Goal: Task Accomplishment & Management: Use online tool/utility

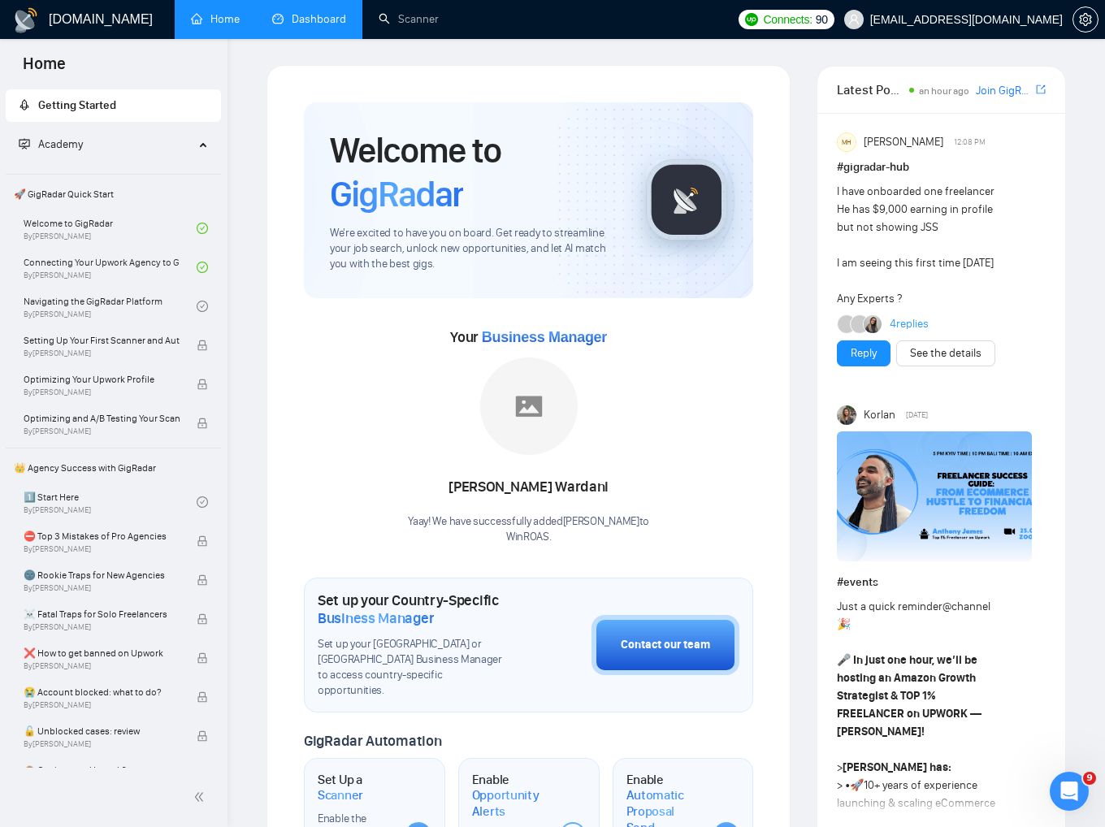
click at [322, 21] on link "Dashboard" at bounding box center [309, 19] width 74 height 14
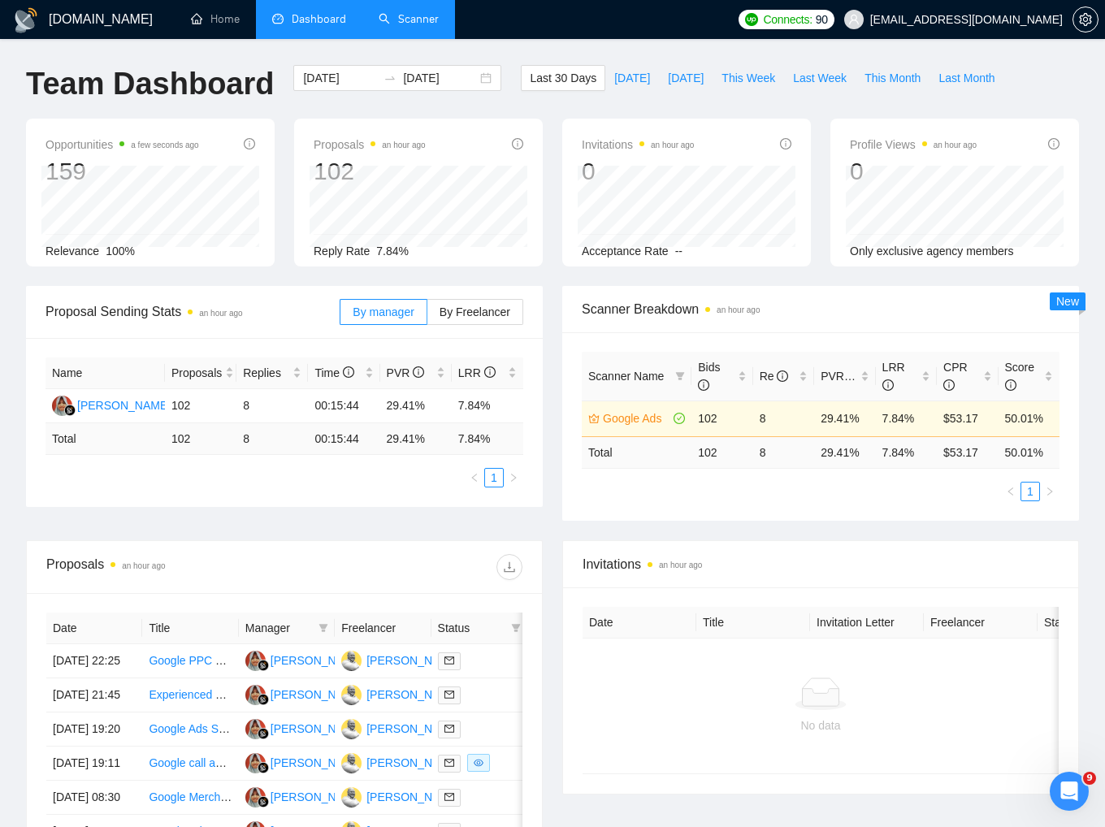
click at [405, 24] on link "Scanner" at bounding box center [409, 19] width 60 height 14
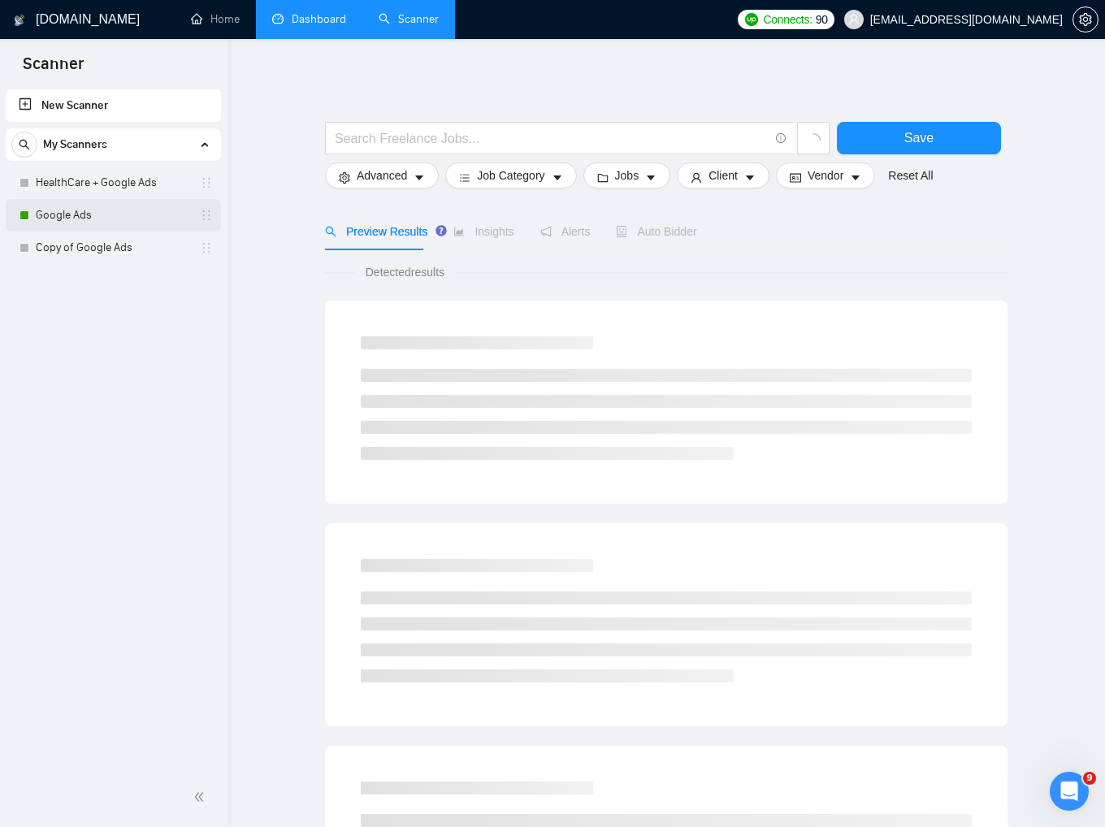
click at [30, 222] on div "Google Ads" at bounding box center [116, 215] width 193 height 33
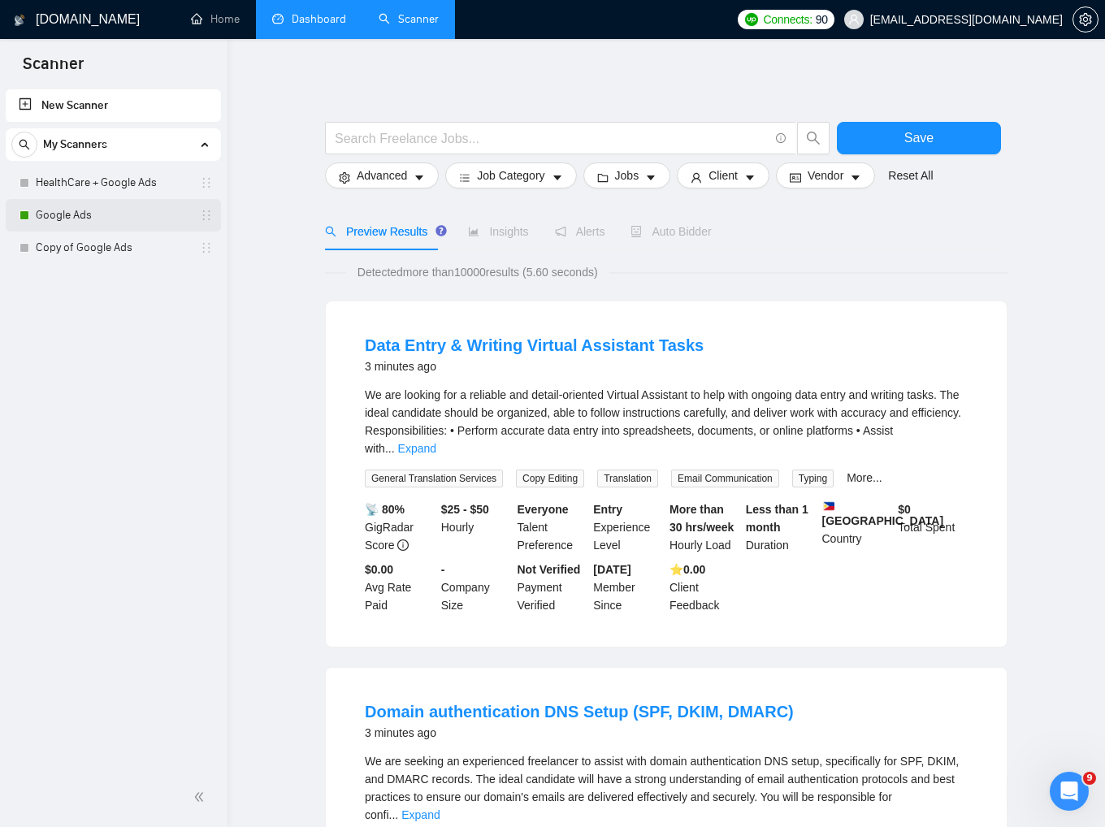
click at [88, 214] on link "Google Ads" at bounding box center [113, 215] width 154 height 33
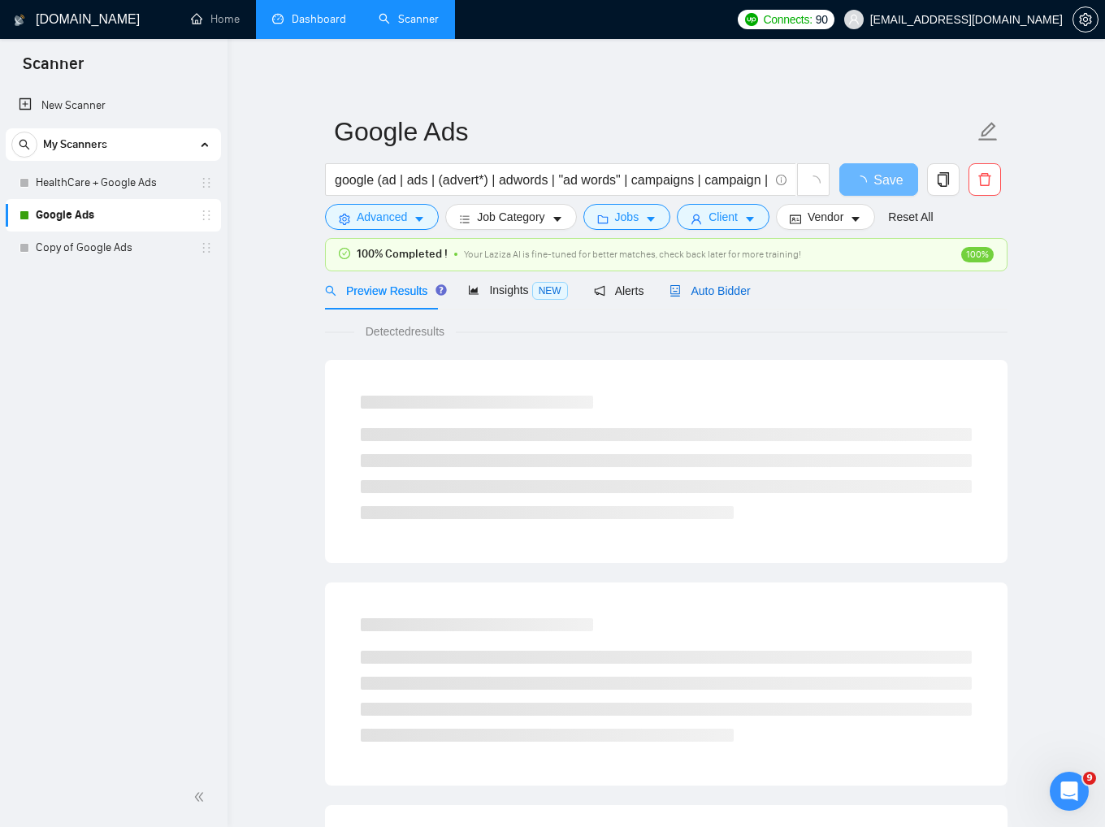
click at [714, 284] on span "Auto Bidder" at bounding box center [710, 290] width 80 height 13
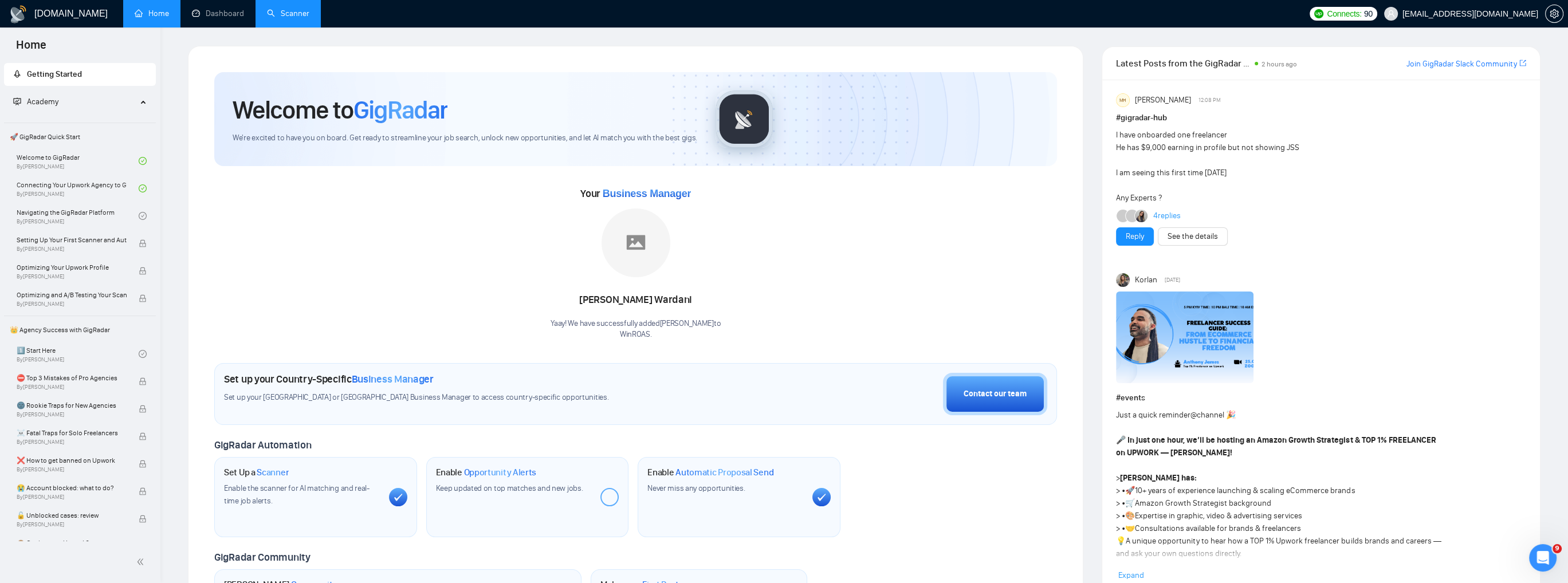
click at [283, 17] on link "Scanner" at bounding box center [288, 13] width 42 height 10
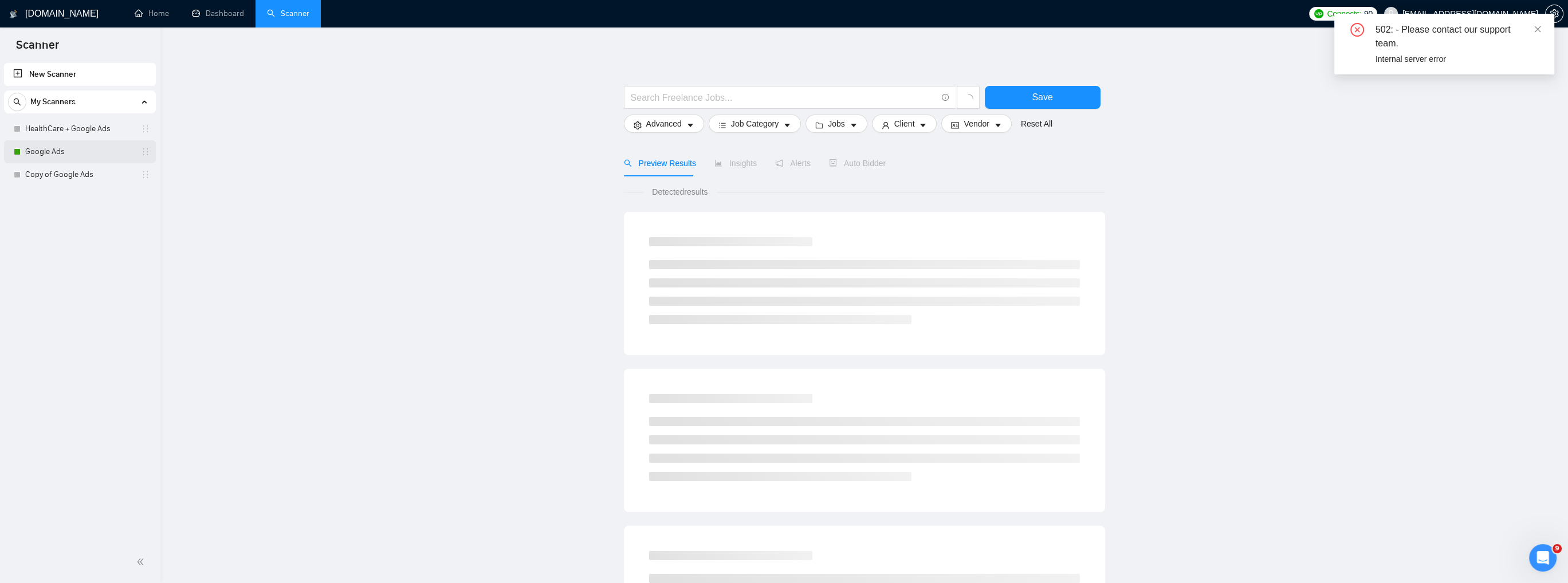
click at [108, 157] on link "Google Ads" at bounding box center [80, 152] width 109 height 23
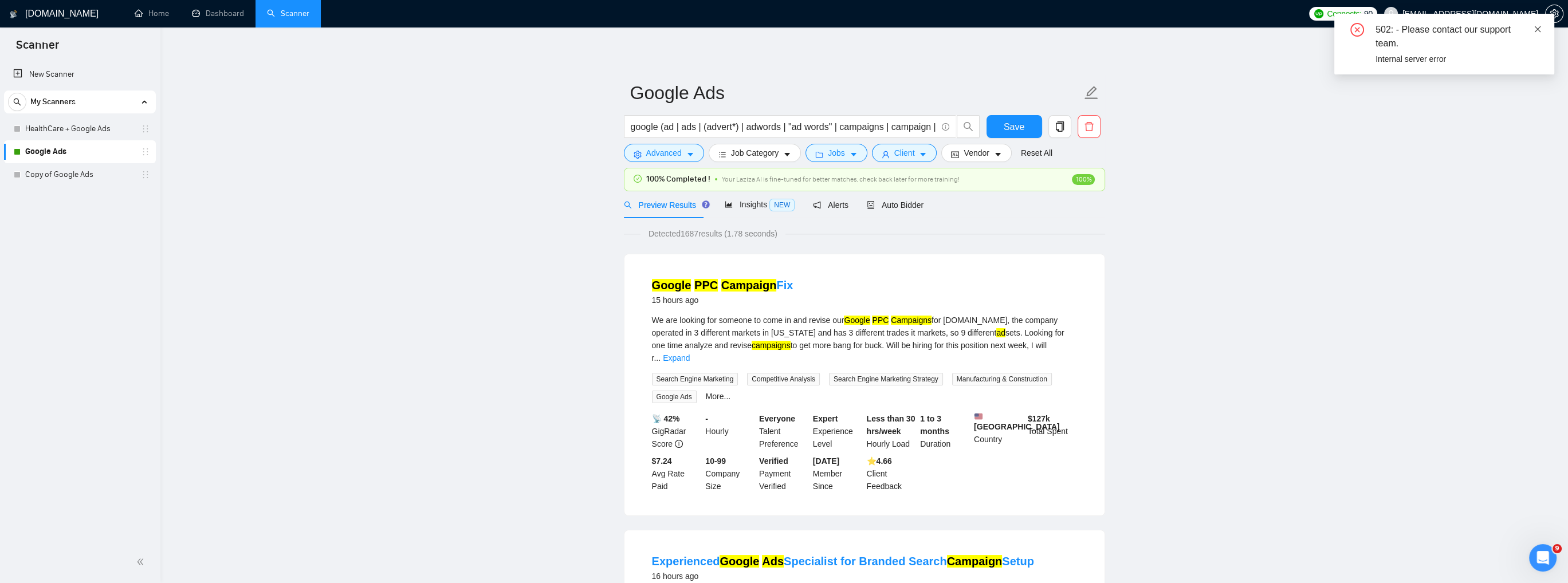
click at [1537, 28] on icon "close" at bounding box center [1537, 29] width 8 height 8
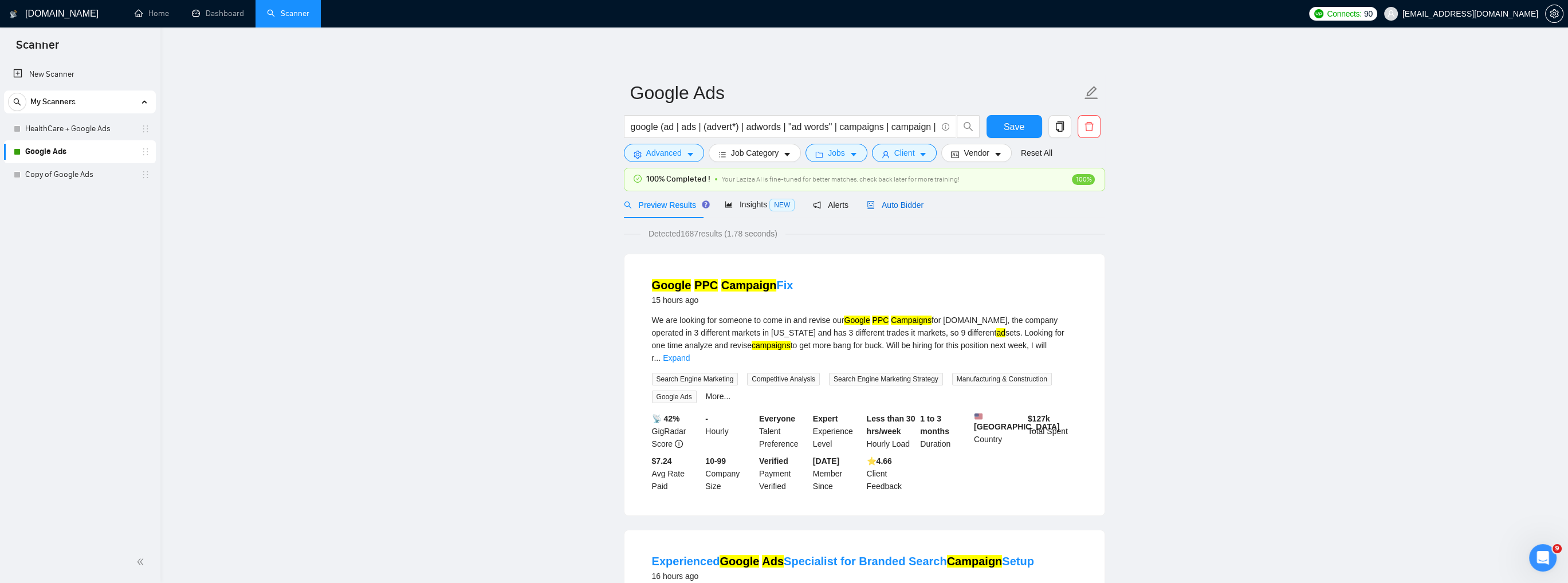
click at [886, 202] on span "Auto Bidder" at bounding box center [895, 204] width 56 height 9
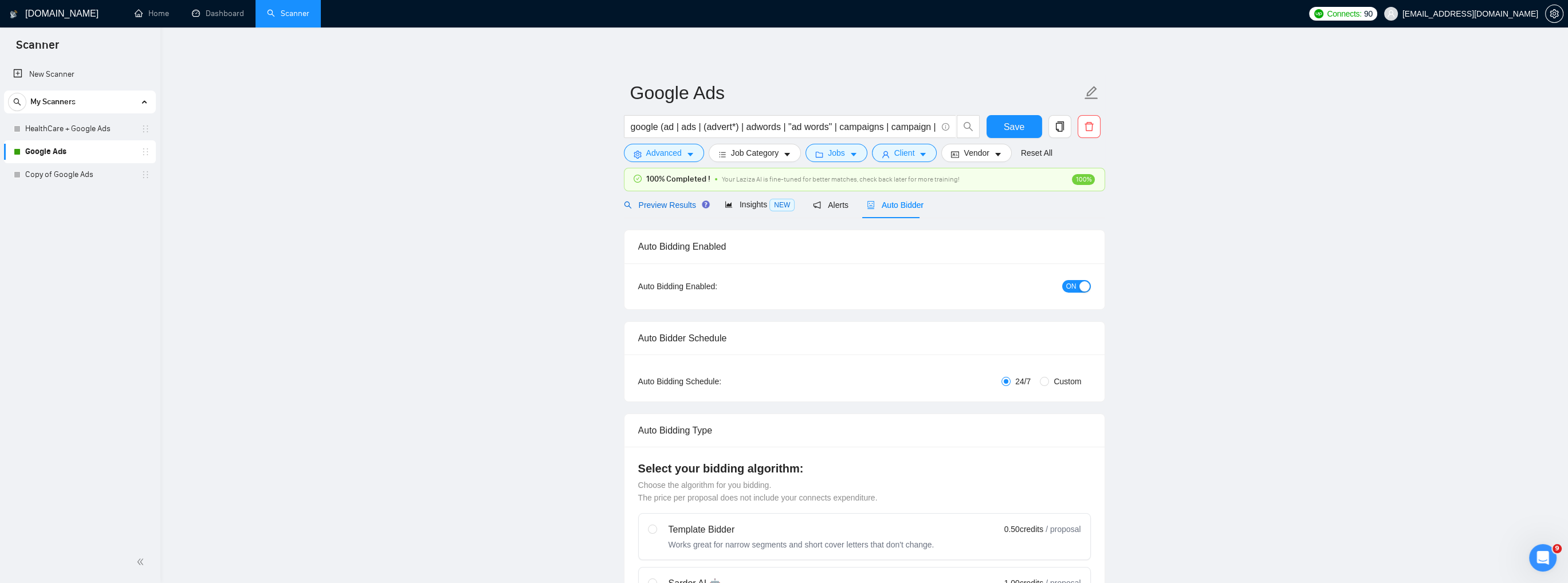
click at [646, 204] on span "Preview Results" at bounding box center [665, 204] width 82 height 9
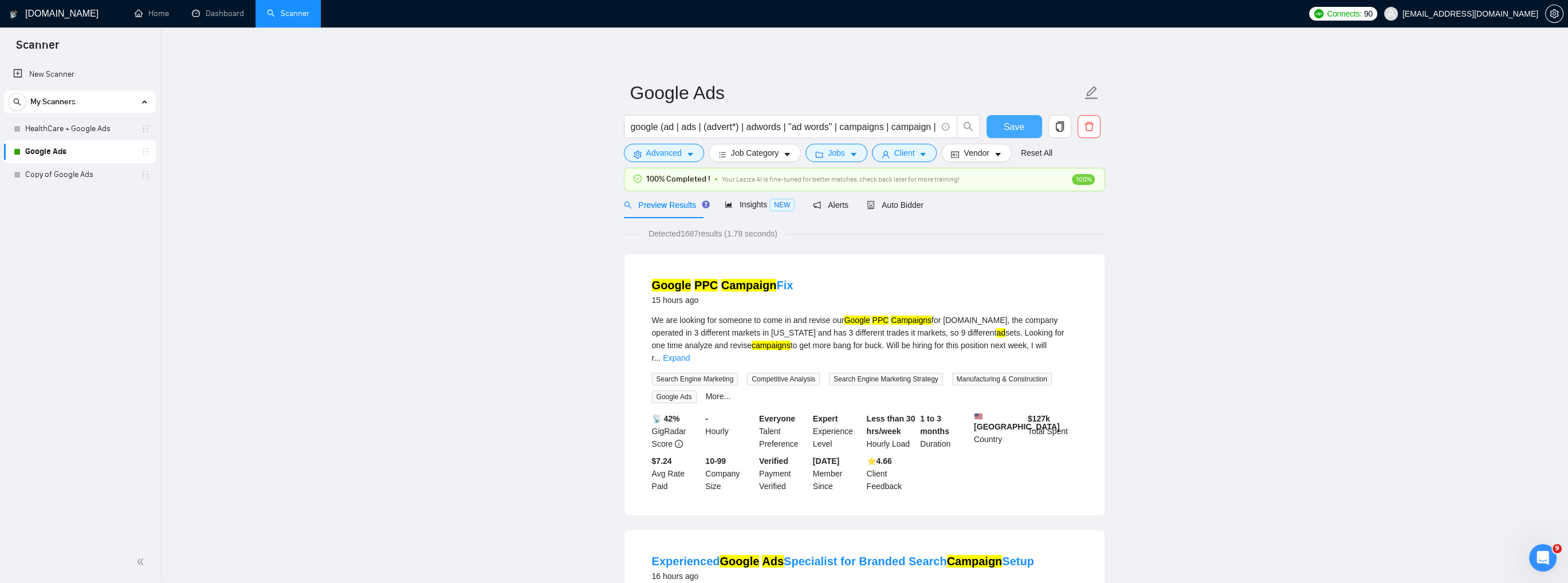
click at [1003, 131] on button "Save" at bounding box center [1014, 126] width 56 height 23
click at [965, 122] on icon "search" at bounding box center [968, 126] width 11 height 11
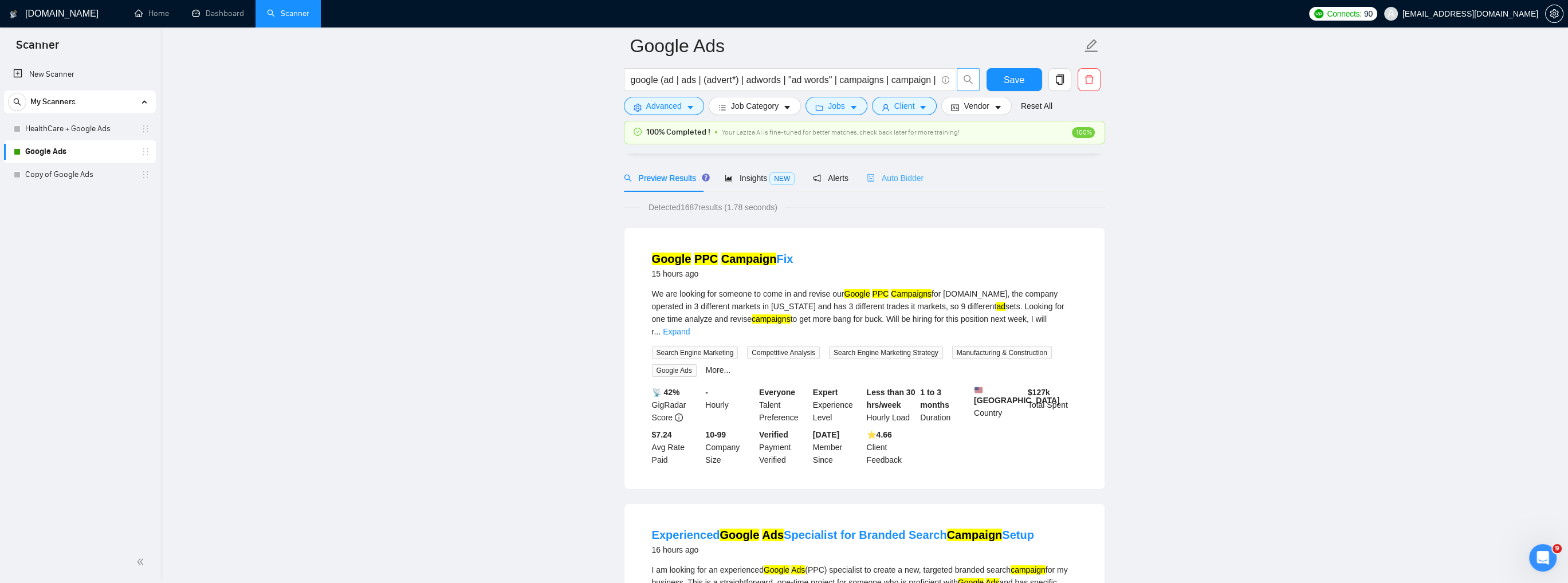
scroll to position [57, 0]
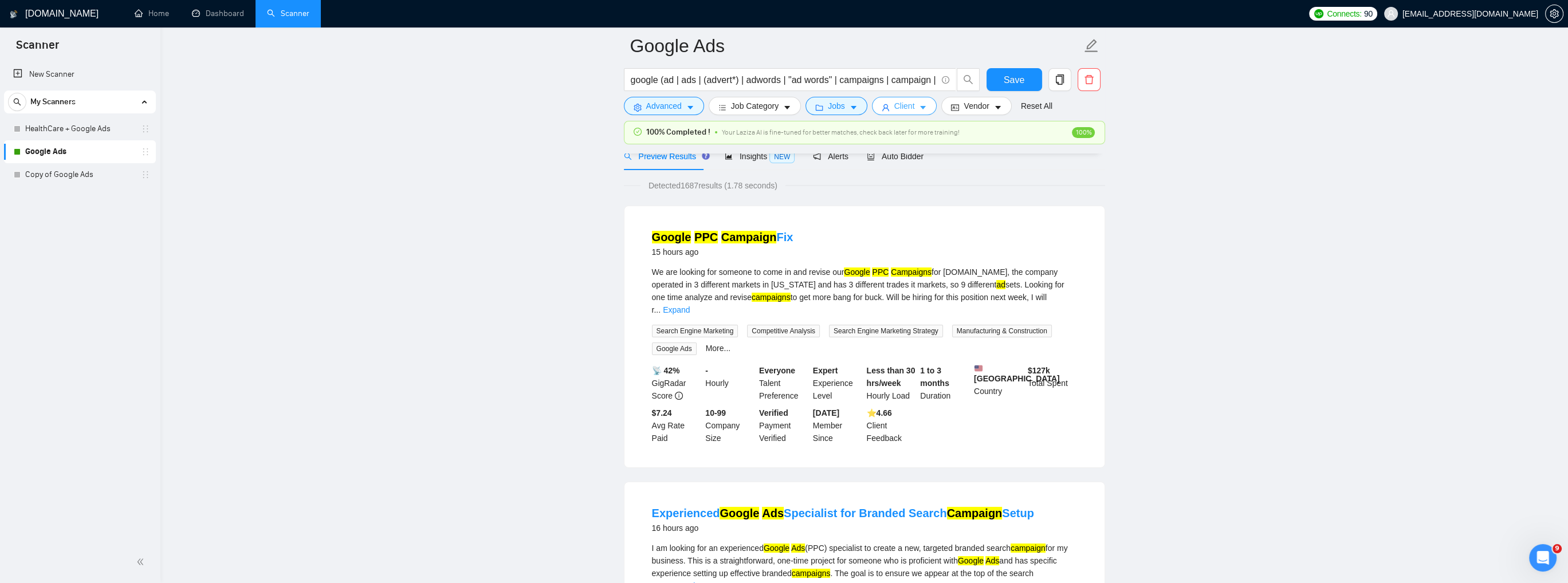
click at [920, 107] on icon "caret-down" at bounding box center [923, 108] width 6 height 4
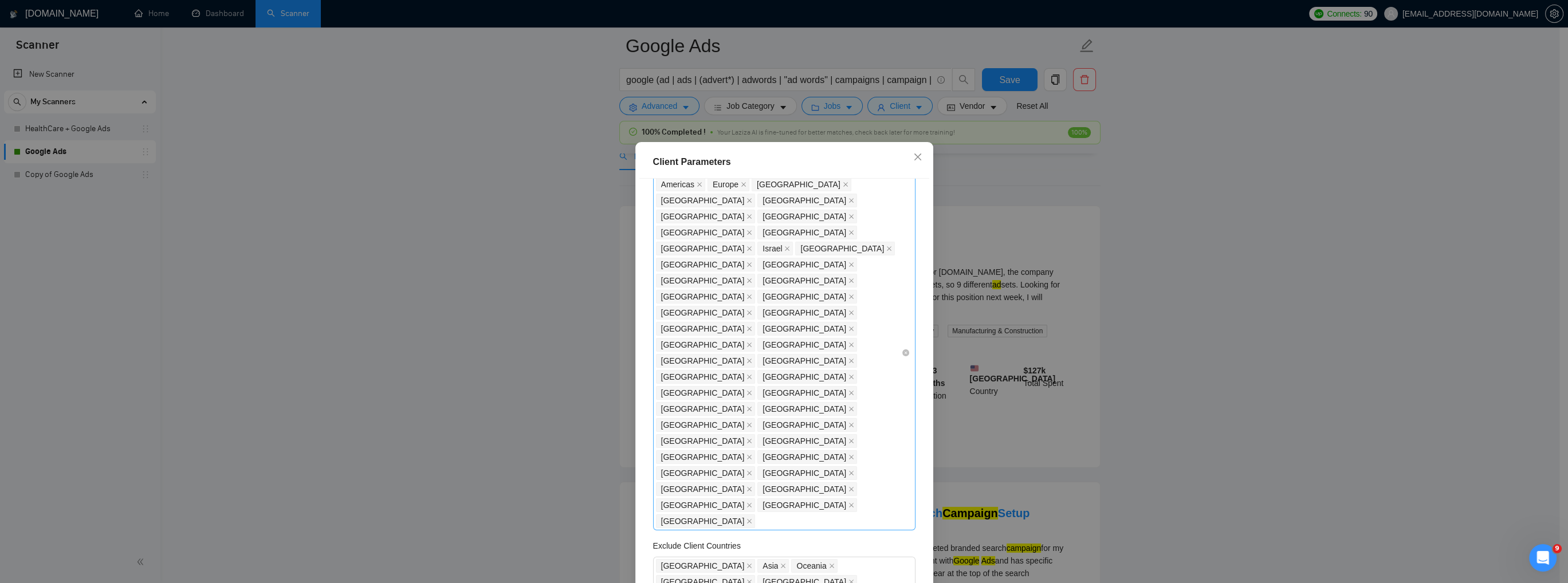
click at [886, 310] on div "Americas Europe United States United Kingdom Canada Australia Germany United Ar…" at bounding box center [779, 352] width 245 height 353
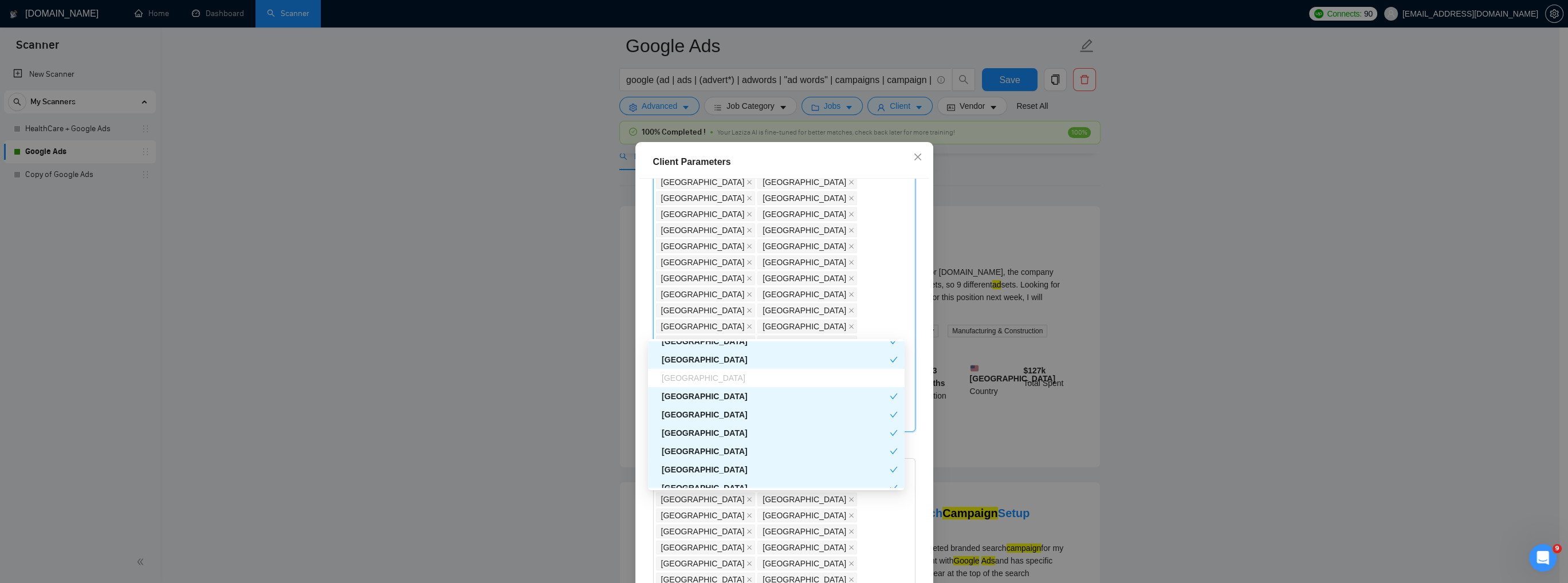
scroll to position [172, 0]
click at [868, 425] on div "Exclude Client Countries" at bounding box center [784, 434] width 262 height 17
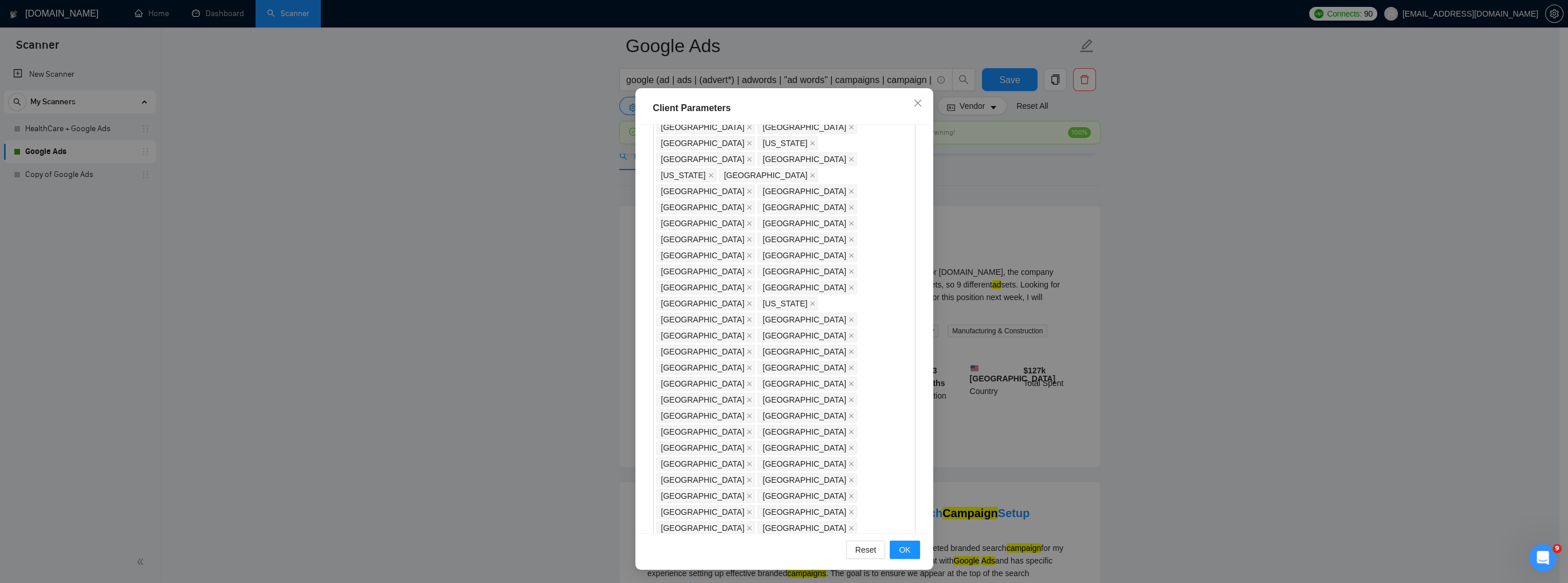
scroll to position [699, 0]
click at [913, 102] on icon "close" at bounding box center [918, 103] width 9 height 9
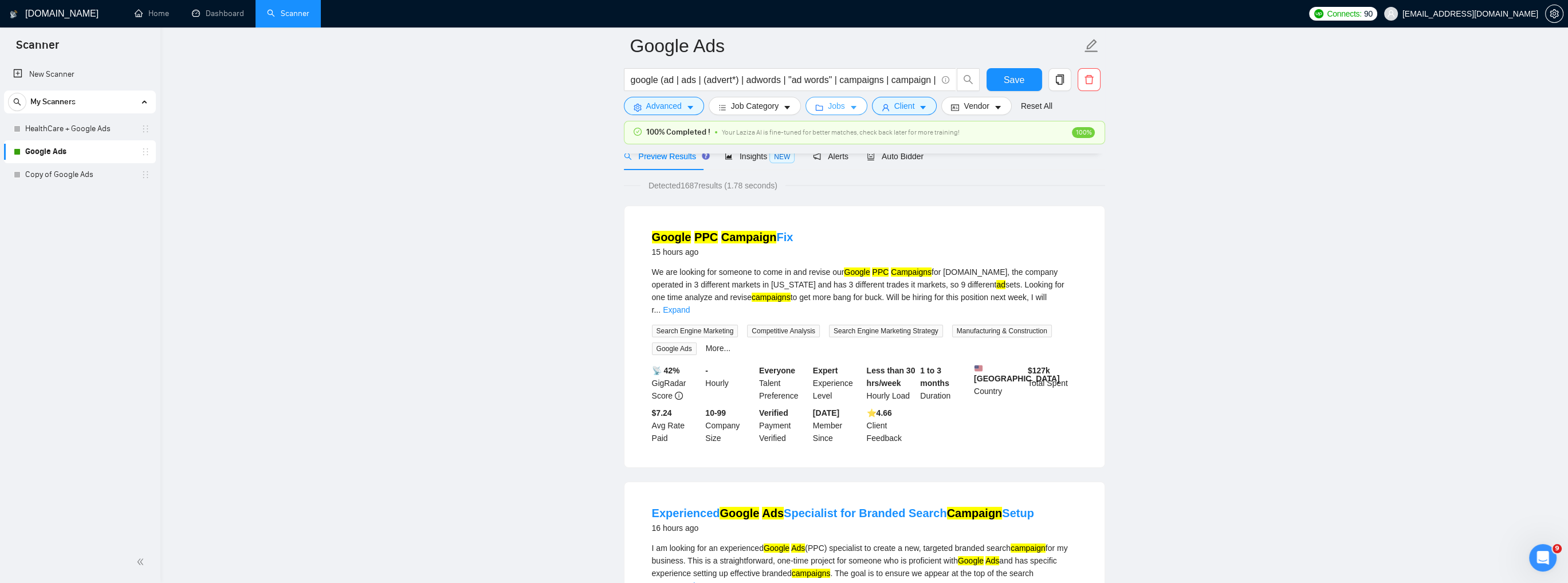
click at [852, 106] on icon "caret-down" at bounding box center [853, 107] width 8 height 8
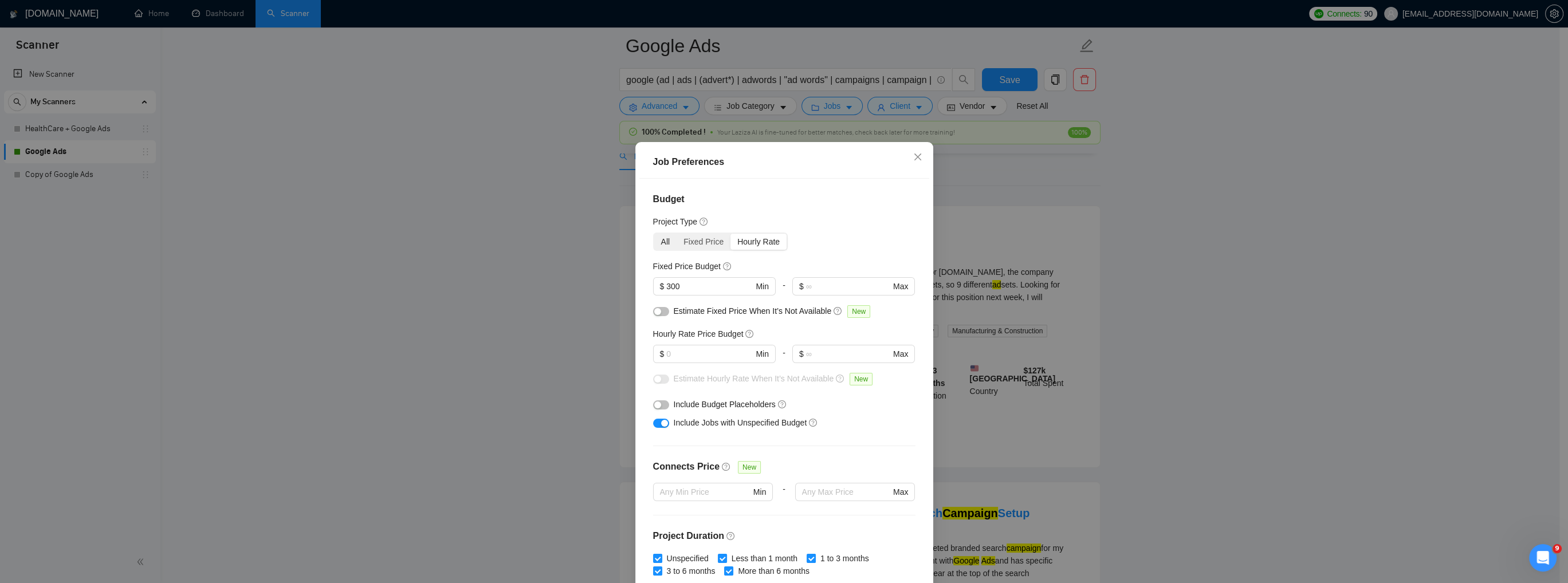
click at [660, 239] on div "All" at bounding box center [665, 242] width 23 height 16
click at [654, 234] on input "All" at bounding box center [654, 234] width 0 height 0
click at [658, 405] on button "button" at bounding box center [661, 405] width 16 height 9
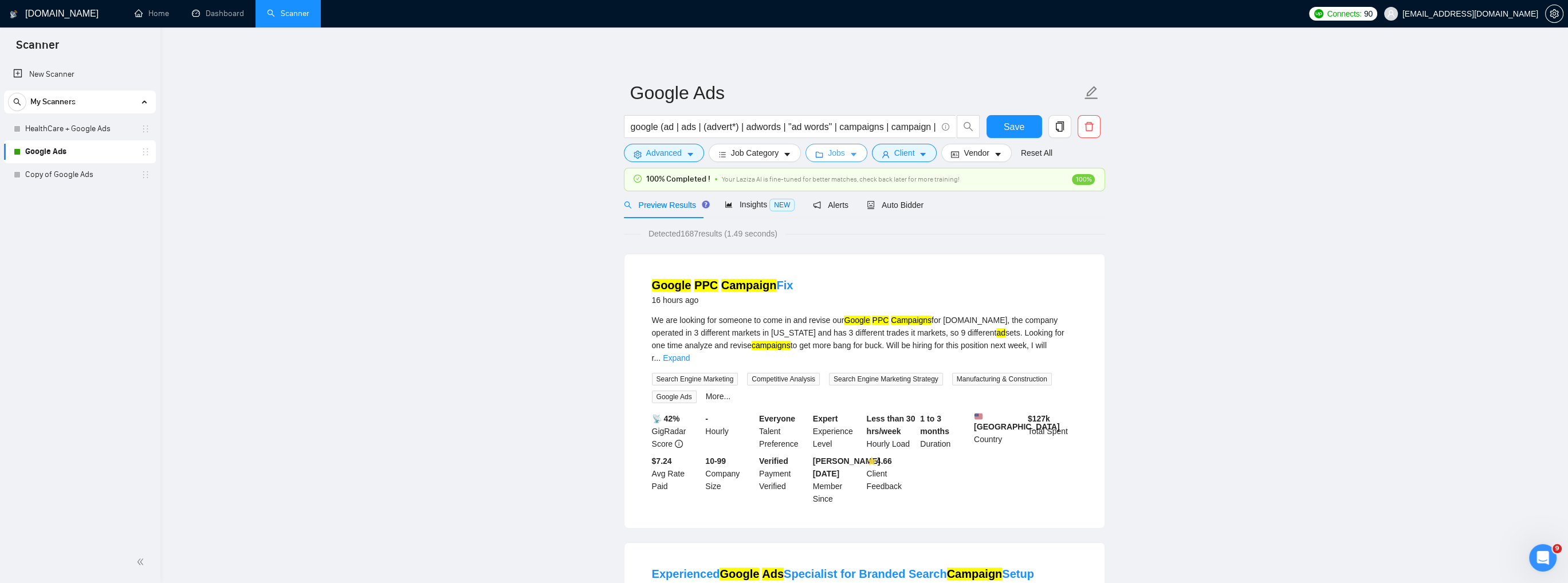
click at [851, 154] on icon "caret-down" at bounding box center [853, 155] width 6 height 4
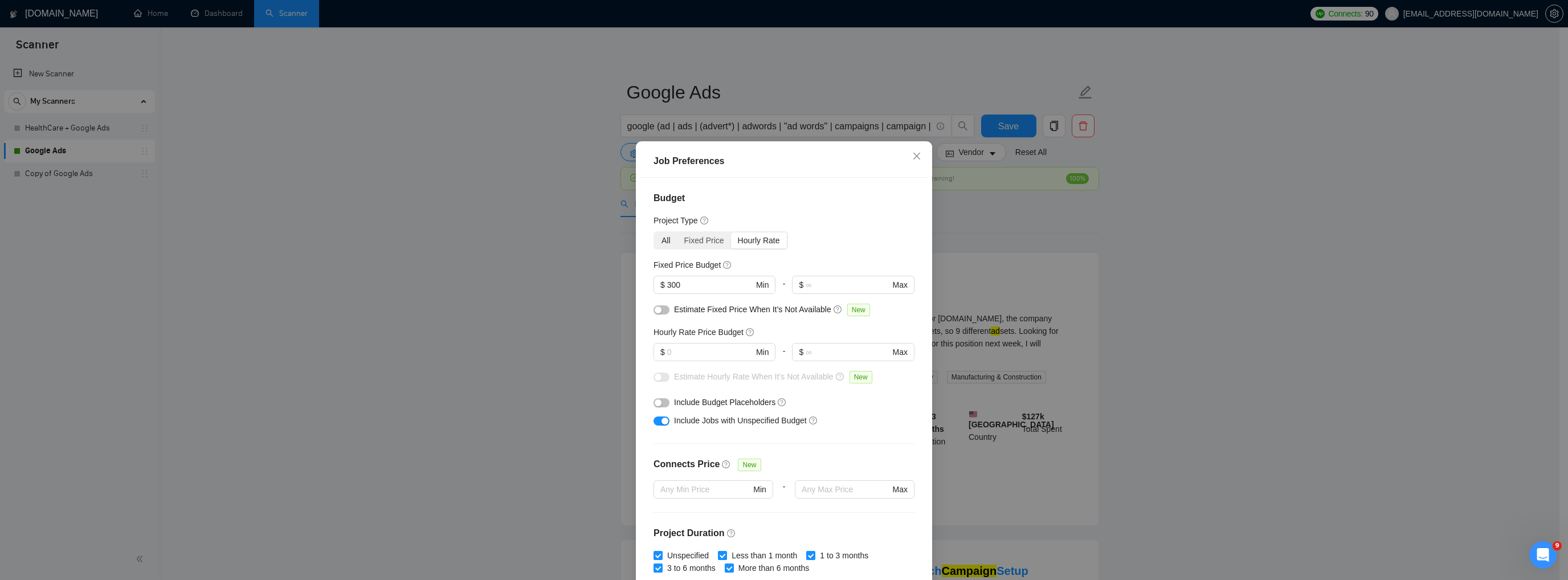
click at [668, 242] on div "All" at bounding box center [666, 241] width 23 height 16
click at [655, 233] on input "All" at bounding box center [655, 233] width 0 height 0
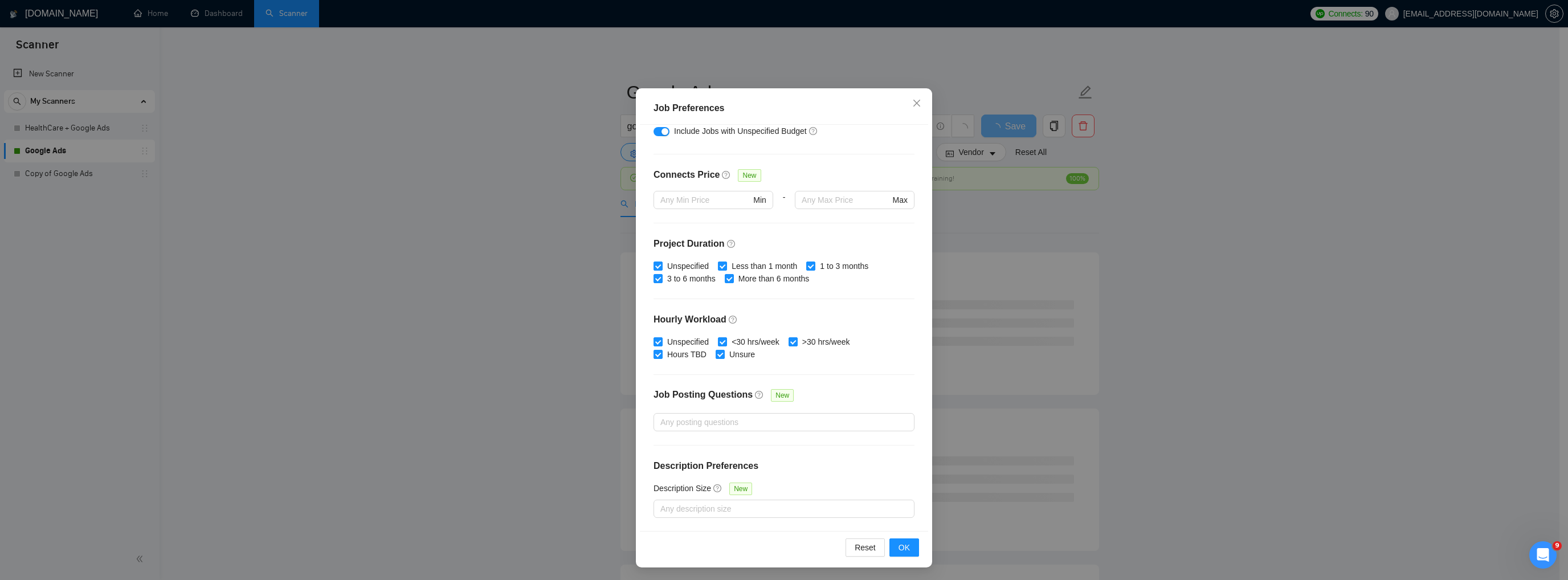
scroll to position [53, 0]
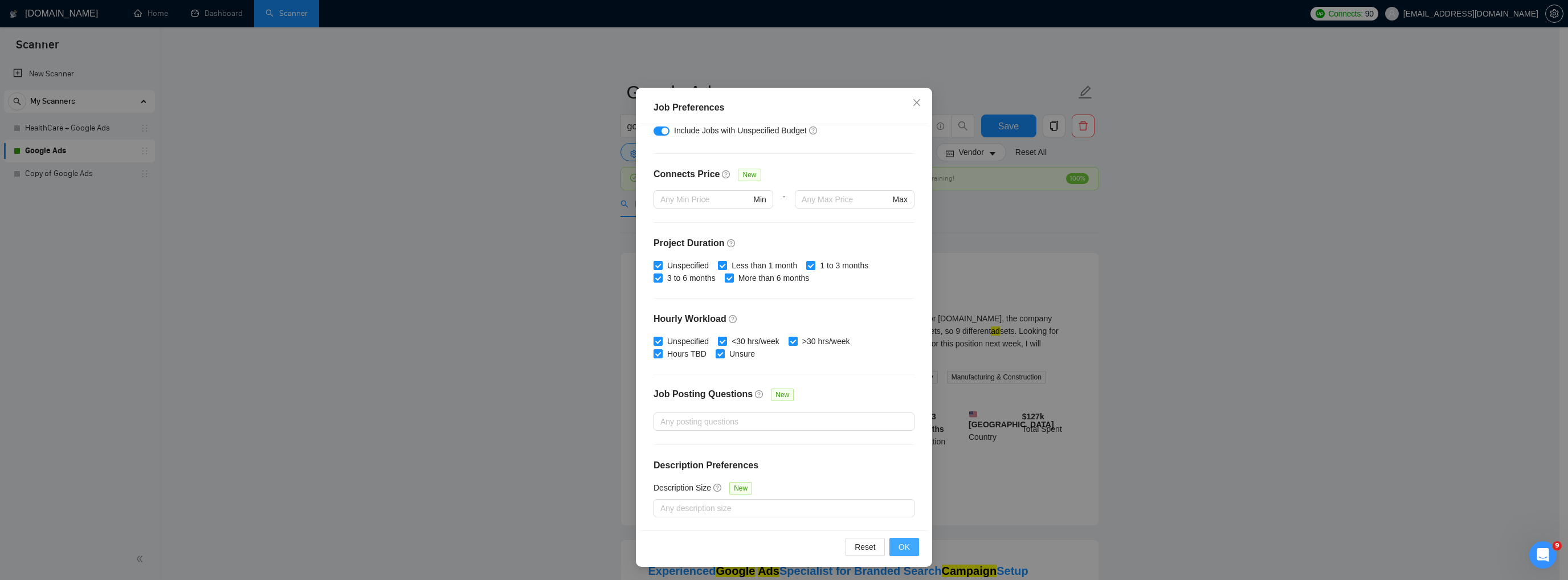
click at [892, 544] on button "OK" at bounding box center [904, 547] width 29 height 18
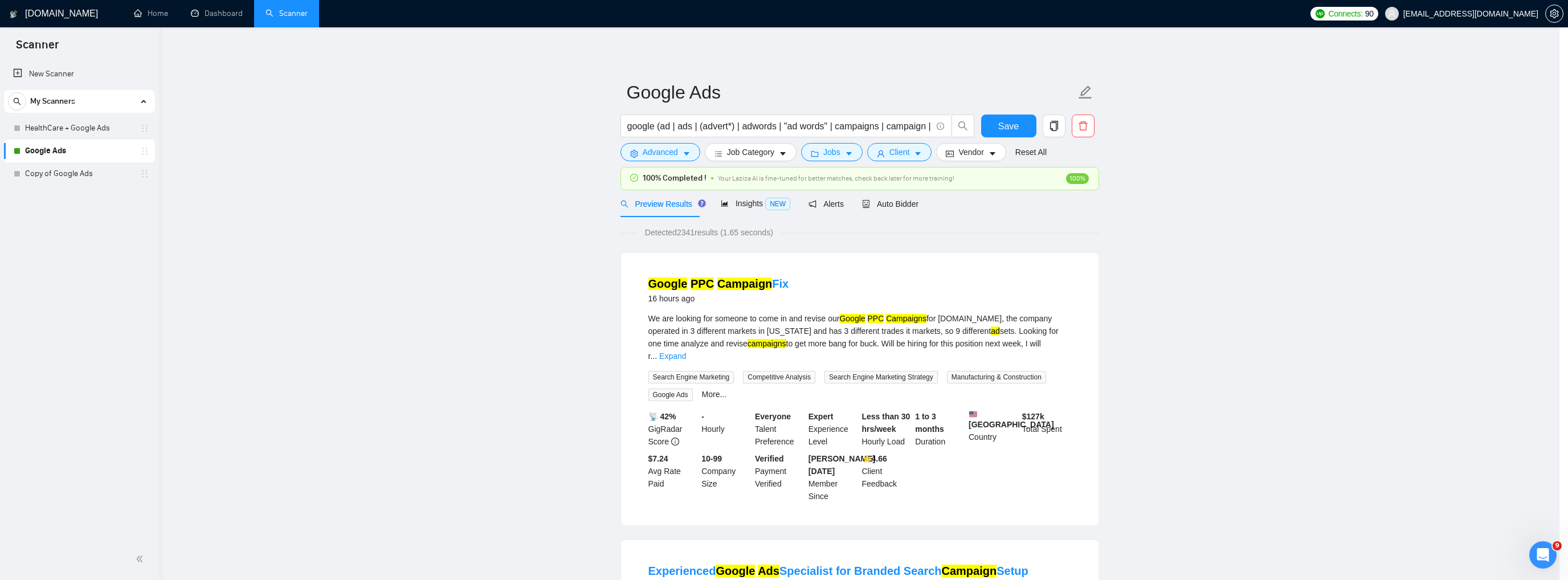
scroll to position [0, 0]
click at [1010, 127] on span "Save" at bounding box center [1008, 126] width 20 height 14
click at [963, 125] on icon "search" at bounding box center [962, 126] width 11 height 11
click at [914, 151] on icon "caret-down" at bounding box center [918, 154] width 8 height 8
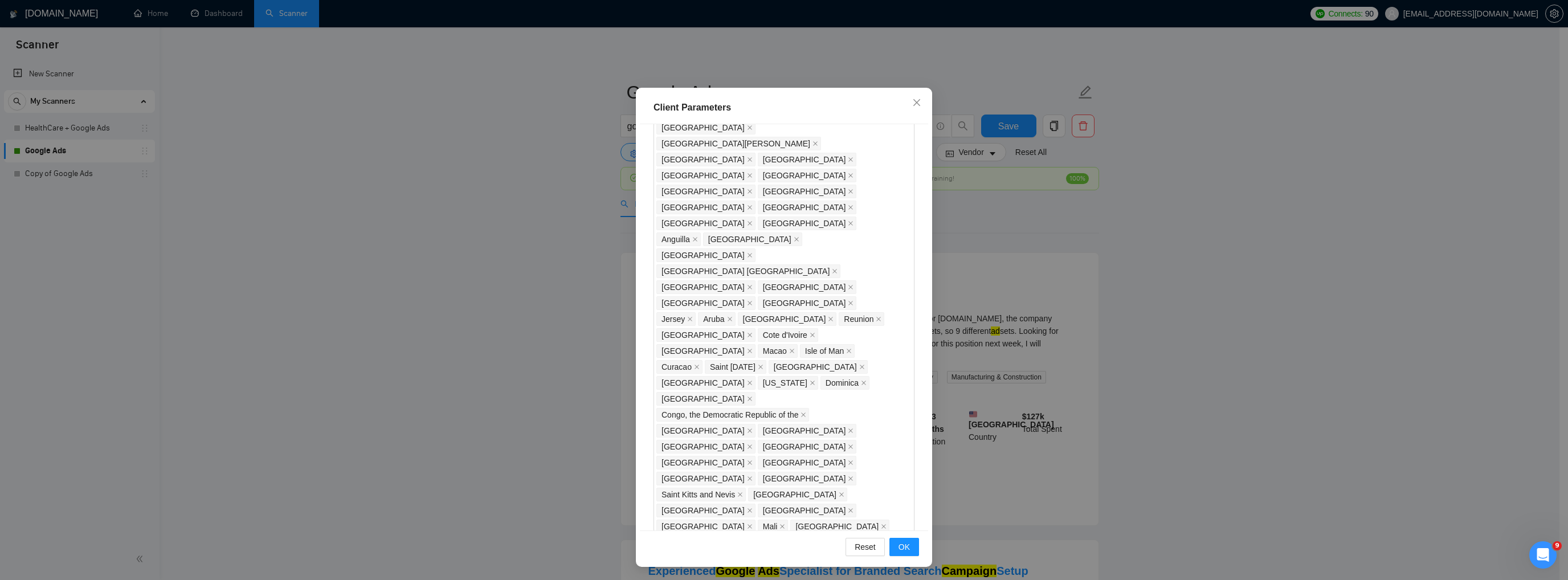
scroll to position [1094, 0]
click at [905, 546] on span "OK" at bounding box center [904, 547] width 11 height 13
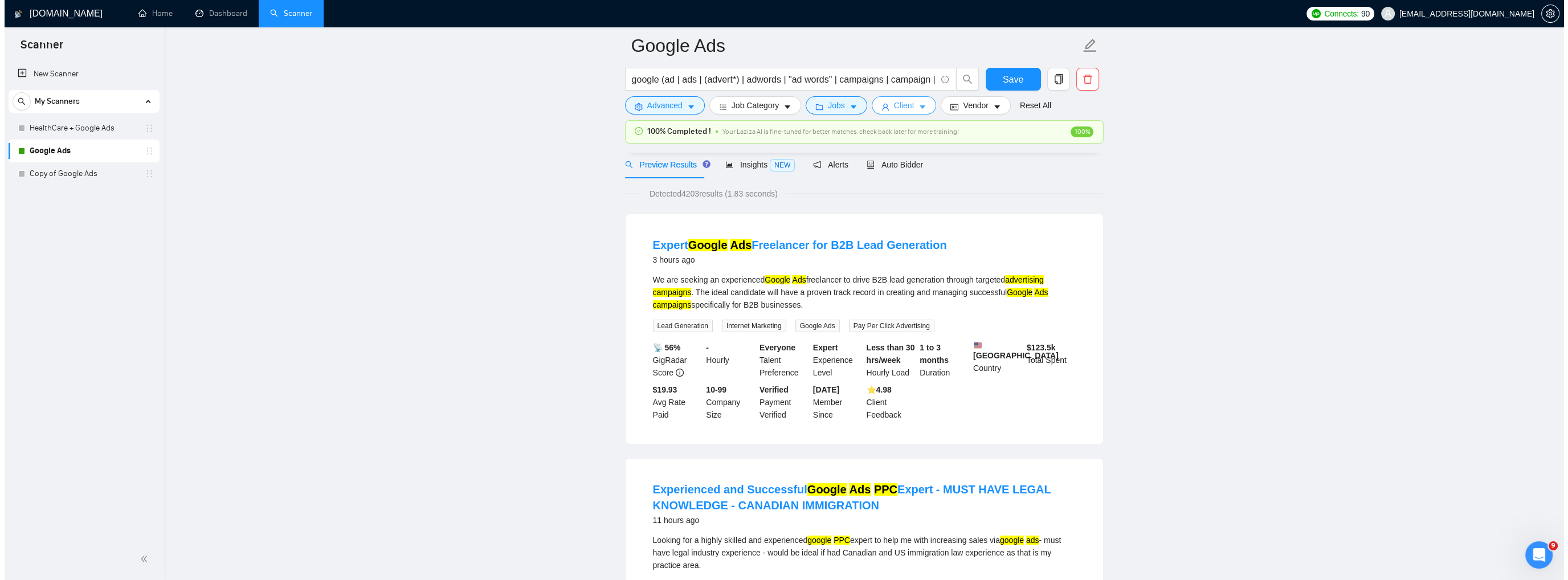
scroll to position [0, 0]
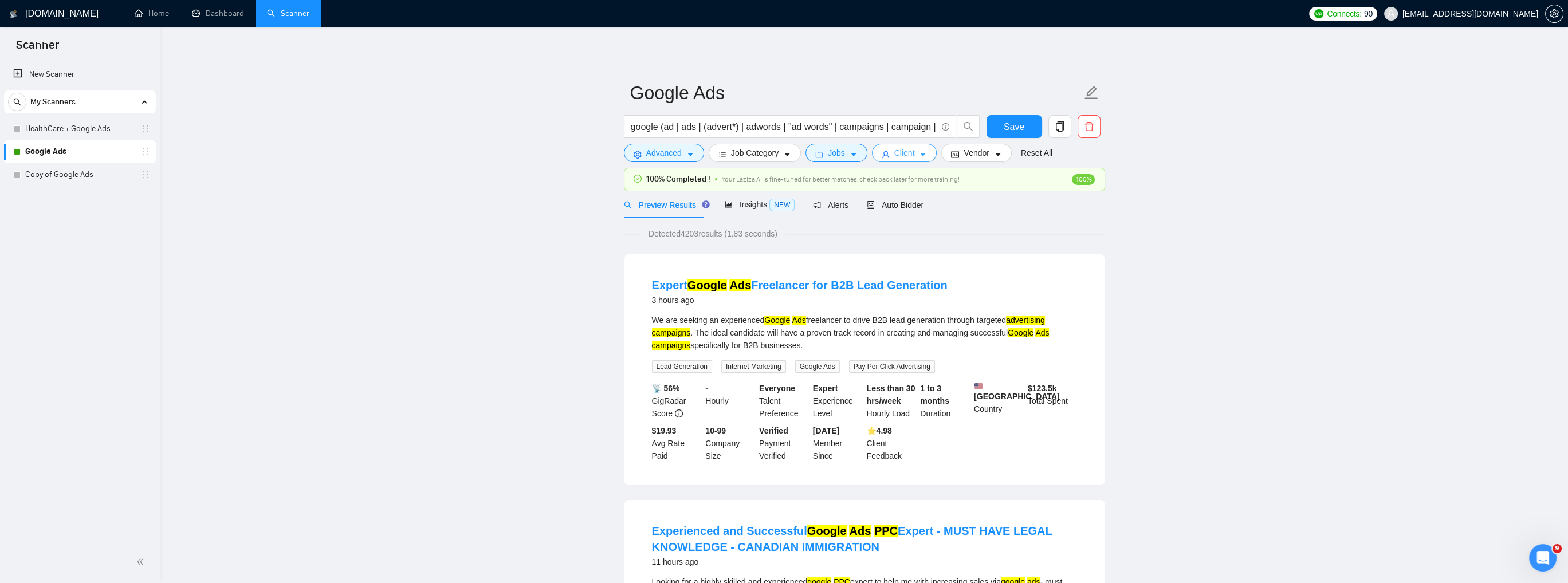
click at [920, 154] on icon "caret-down" at bounding box center [923, 155] width 6 height 4
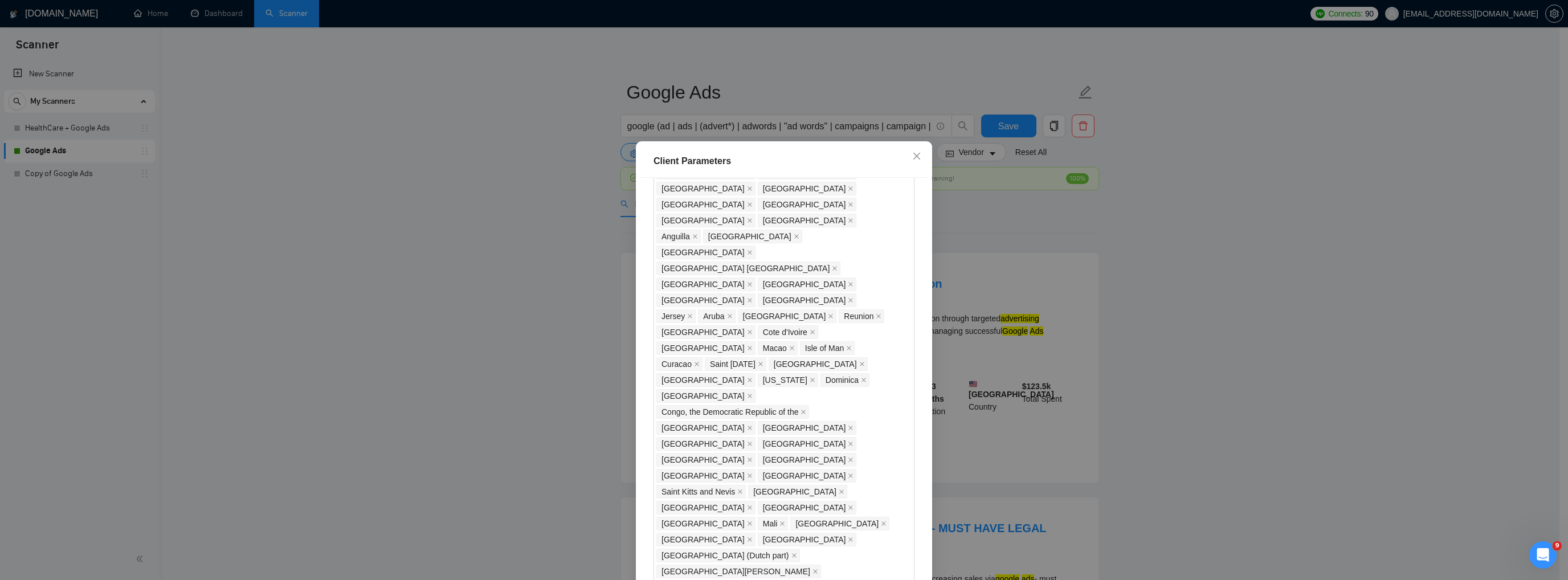
scroll to position [1151, 0]
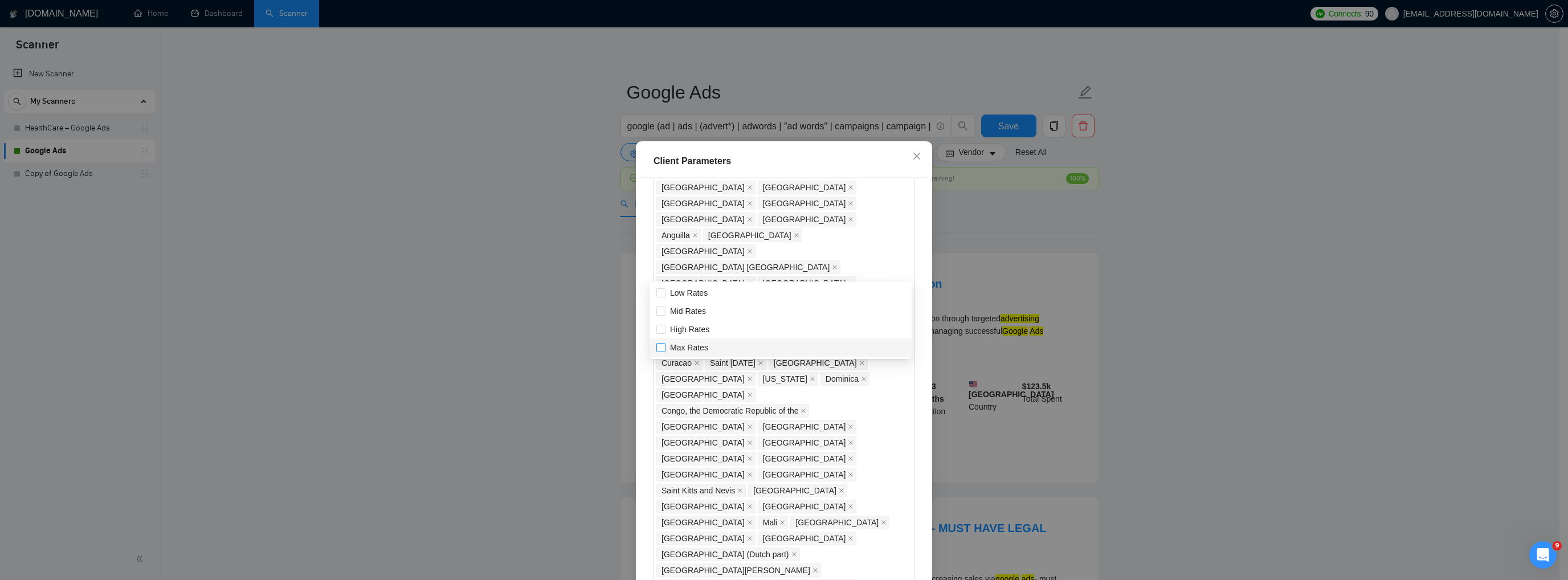
click at [662, 348] on input "Max Rates" at bounding box center [660, 346] width 8 height 8
checkbox input "true"
click at [664, 330] on input "High Rates" at bounding box center [660, 328] width 8 height 8
checkbox input "true"
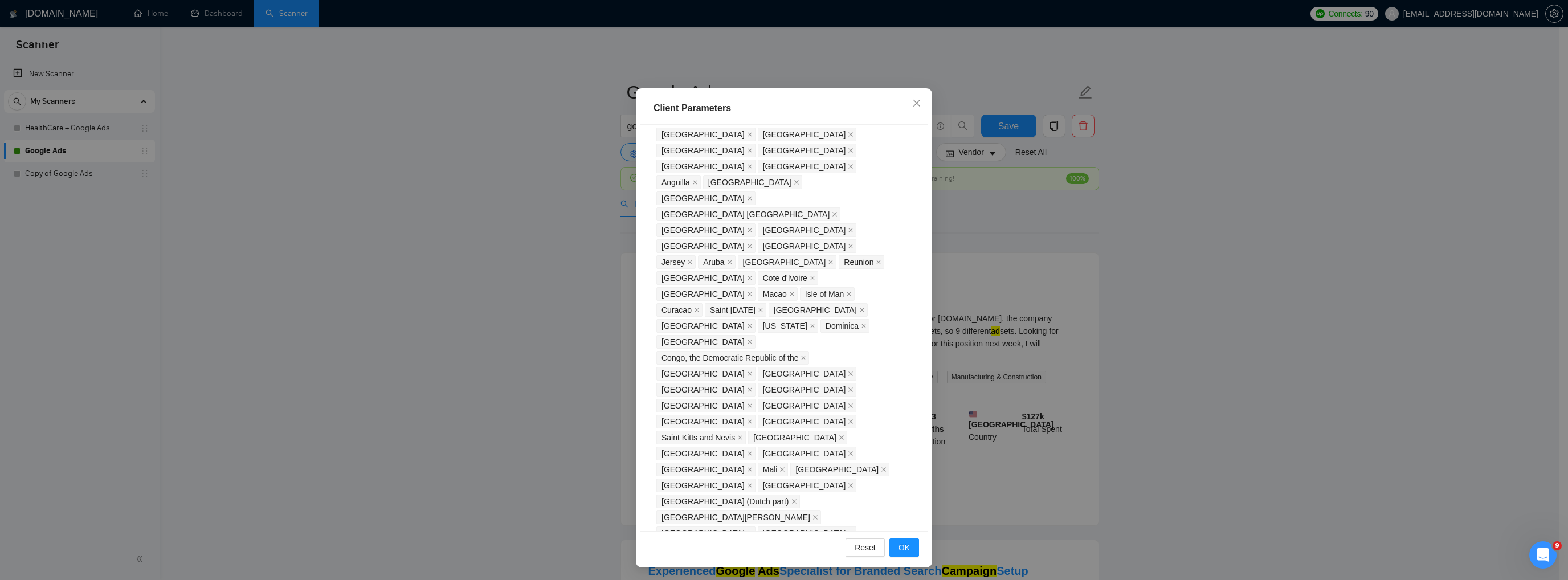
scroll to position [53, 0]
click at [899, 546] on span "OK" at bounding box center [904, 547] width 11 height 13
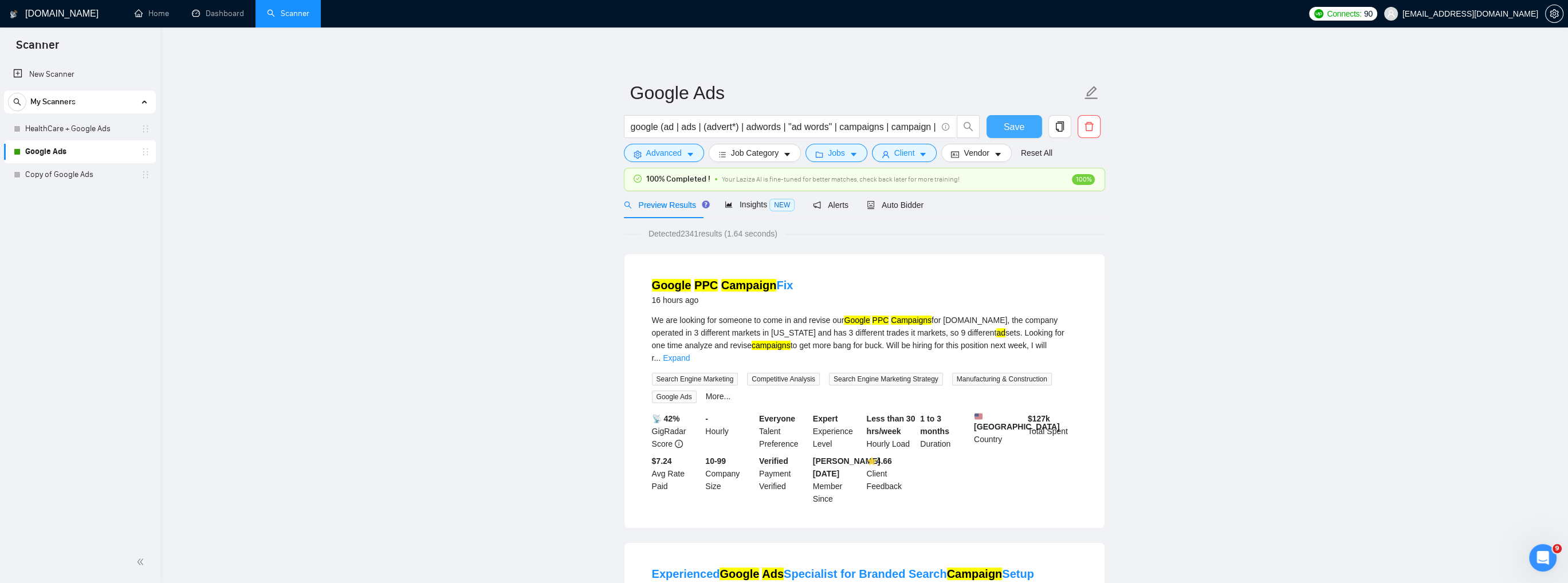
click at [1008, 130] on span "Save" at bounding box center [1013, 127] width 20 height 14
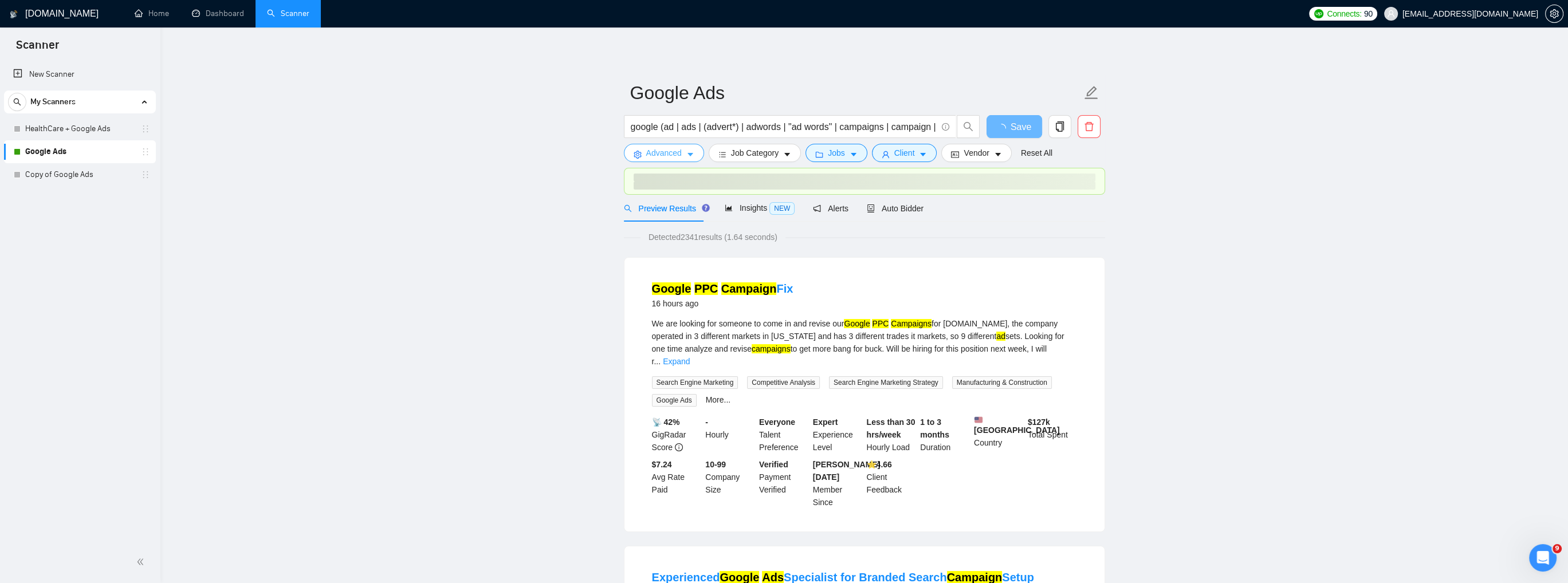
click at [686, 154] on icon "caret-down" at bounding box center [690, 154] width 8 height 8
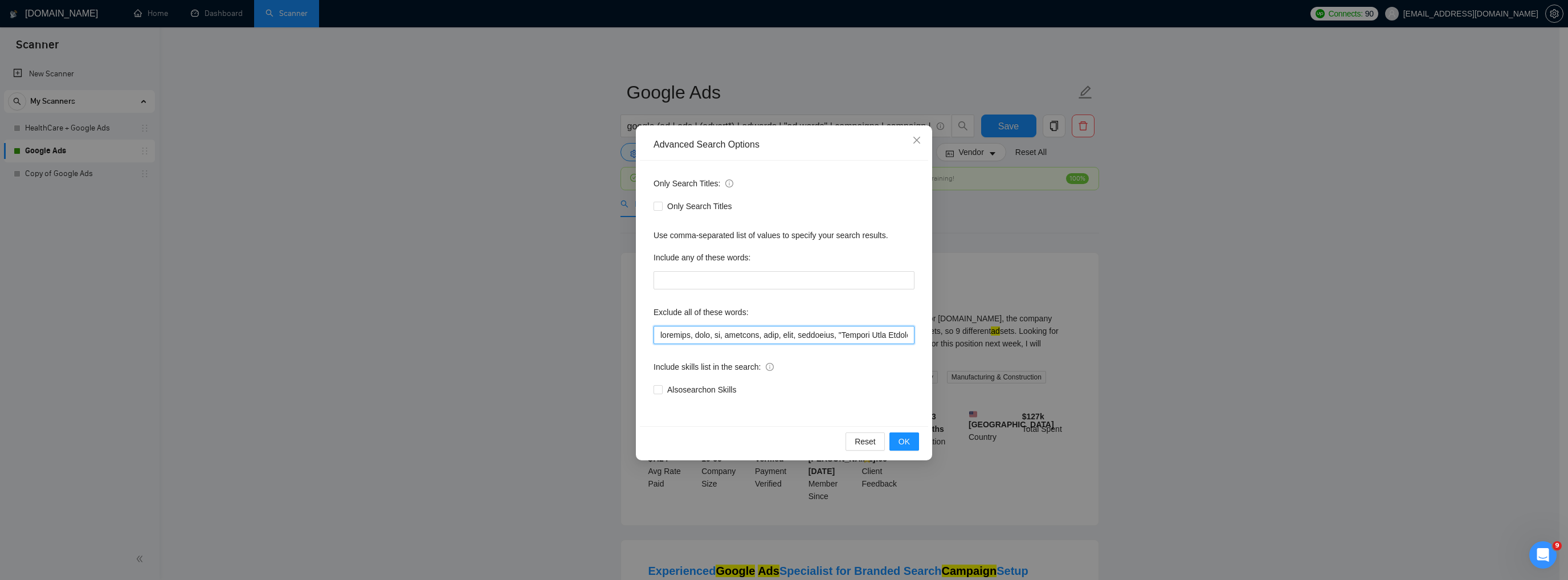
click at [709, 340] on input "text" at bounding box center [784, 335] width 261 height 18
click at [805, 332] on input "text" at bounding box center [784, 335] width 261 height 18
click at [918, 142] on icon "close" at bounding box center [917, 140] width 7 height 7
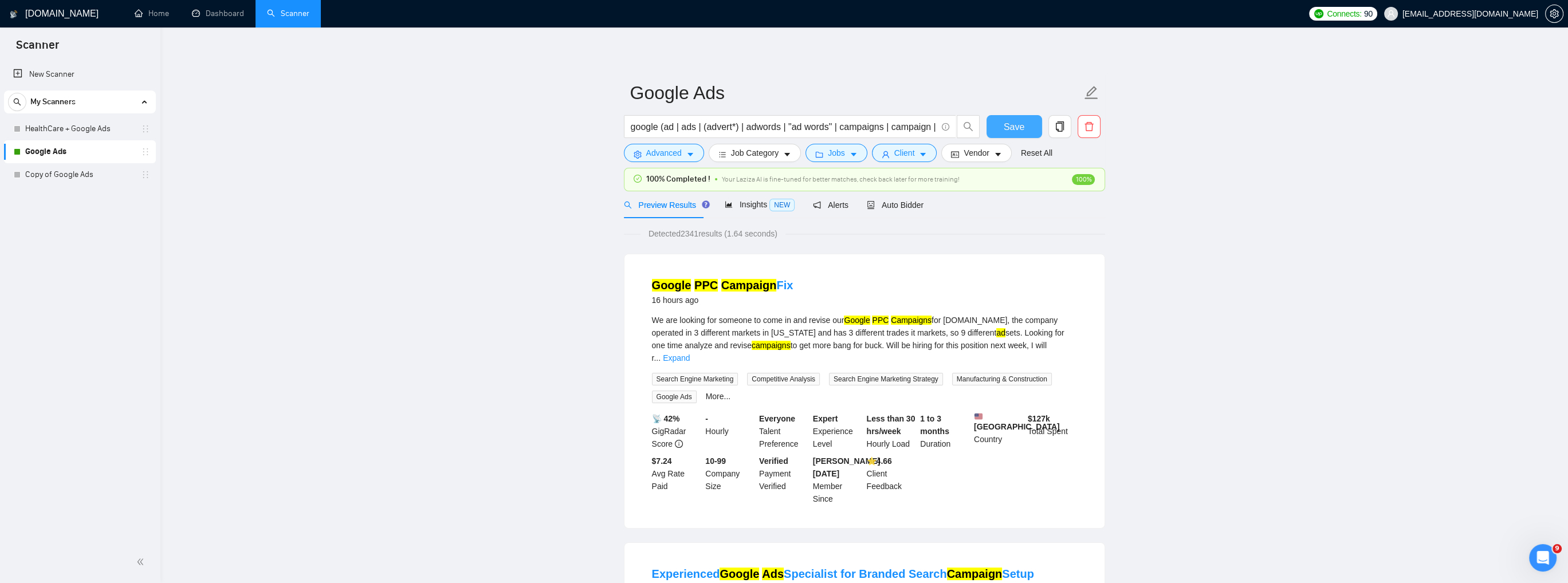
click at [1008, 127] on span "Save" at bounding box center [1013, 127] width 20 height 14
click at [849, 154] on icon "caret-down" at bounding box center [853, 154] width 8 height 8
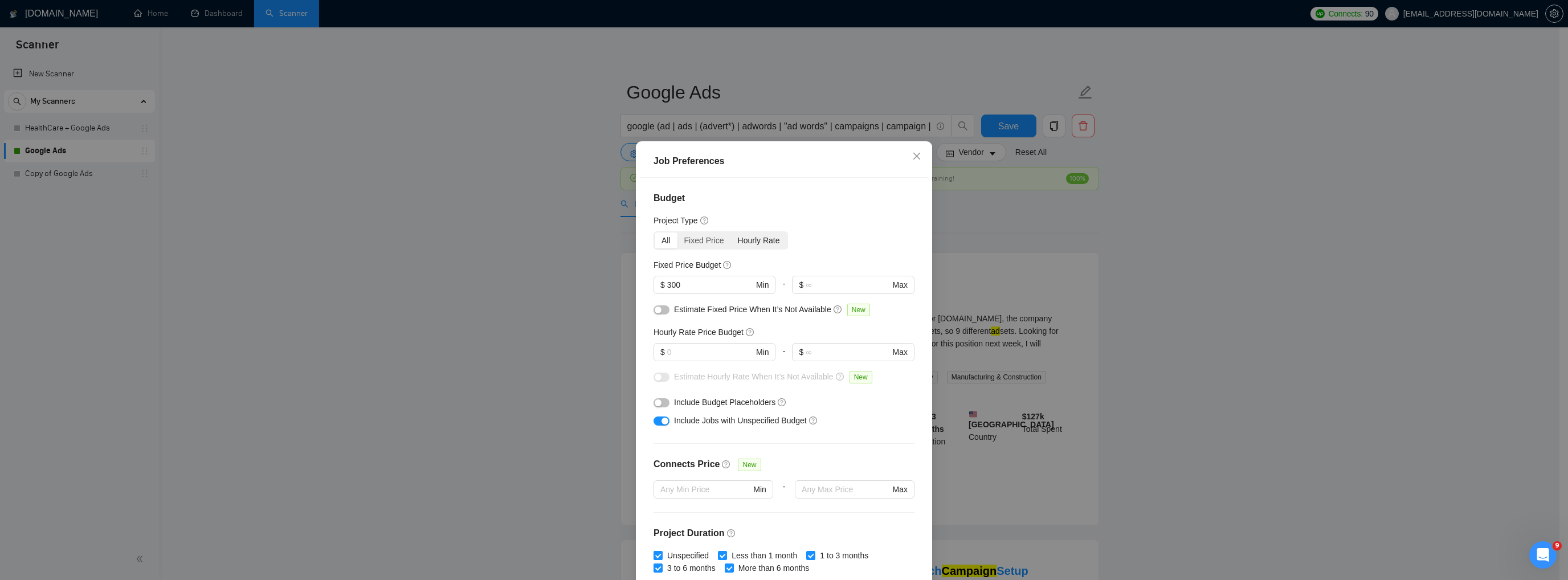
click at [751, 242] on div "Hourly Rate" at bounding box center [759, 241] width 56 height 16
click at [731, 233] on input "Hourly Rate" at bounding box center [731, 233] width 0 height 0
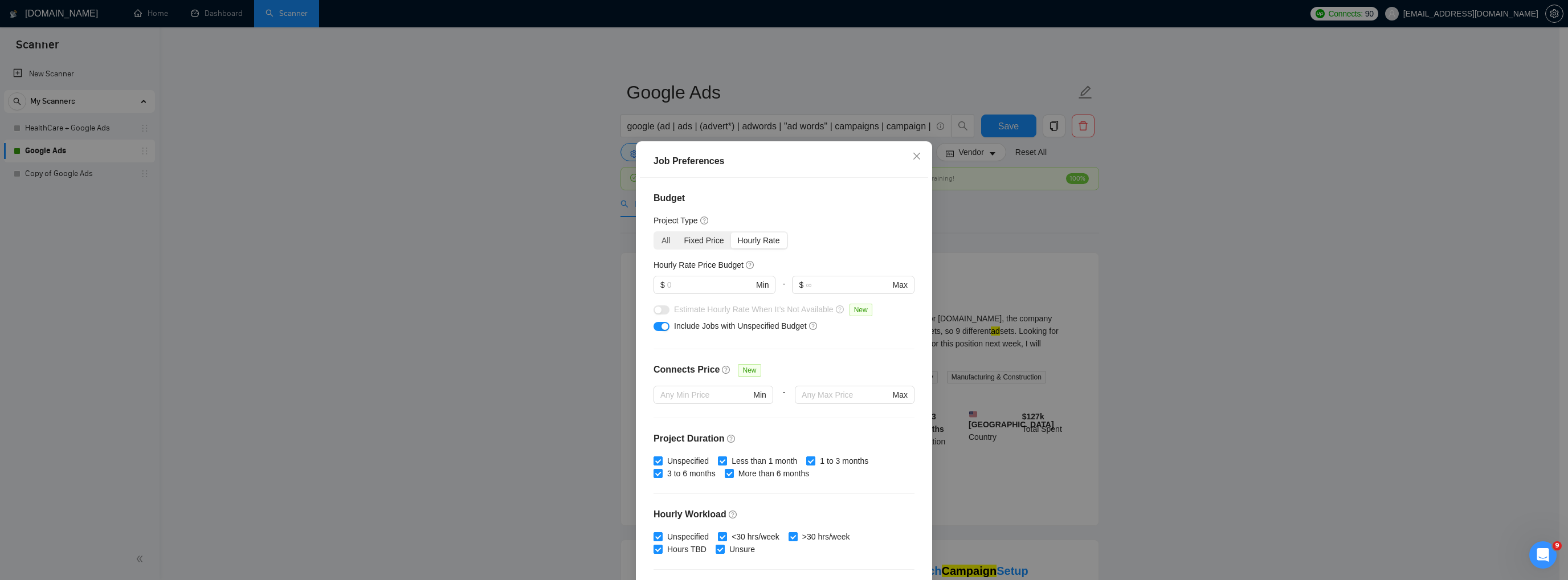
click at [713, 241] on div "Fixed Price" at bounding box center [704, 241] width 53 height 16
click at [677, 233] on input "Fixed Price" at bounding box center [677, 233] width 0 height 0
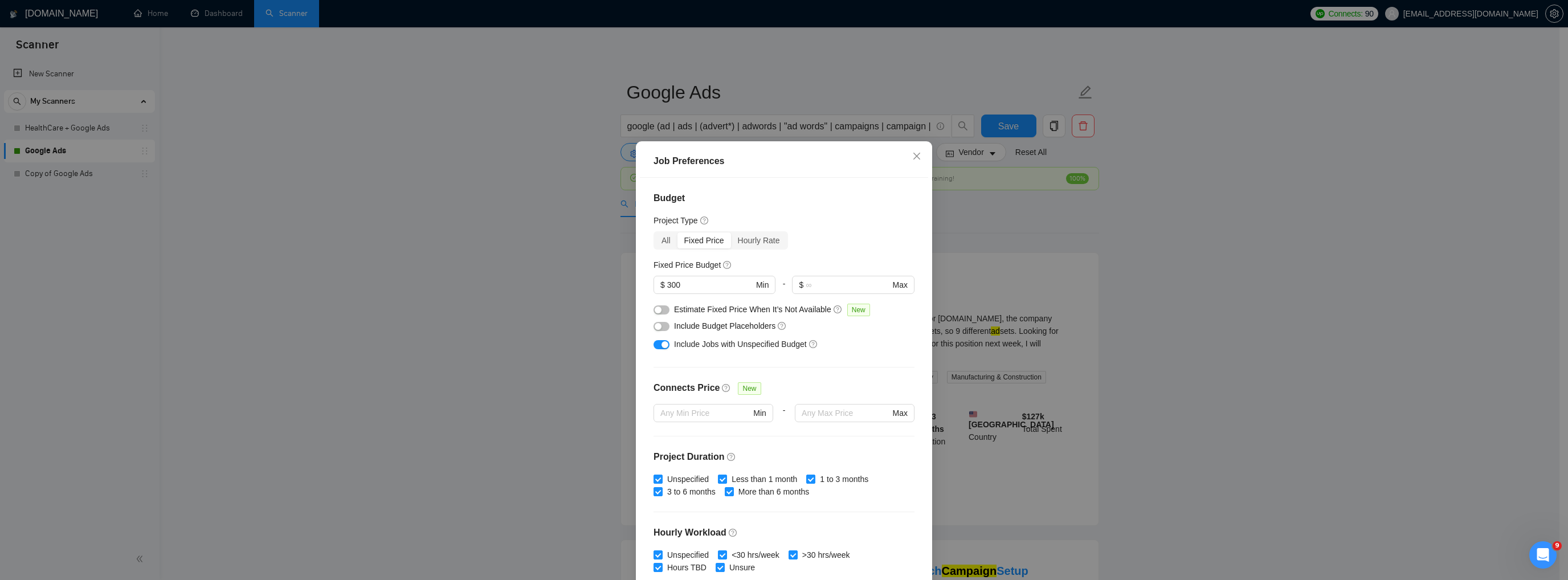
click at [659, 312] on button "button" at bounding box center [661, 310] width 16 height 9
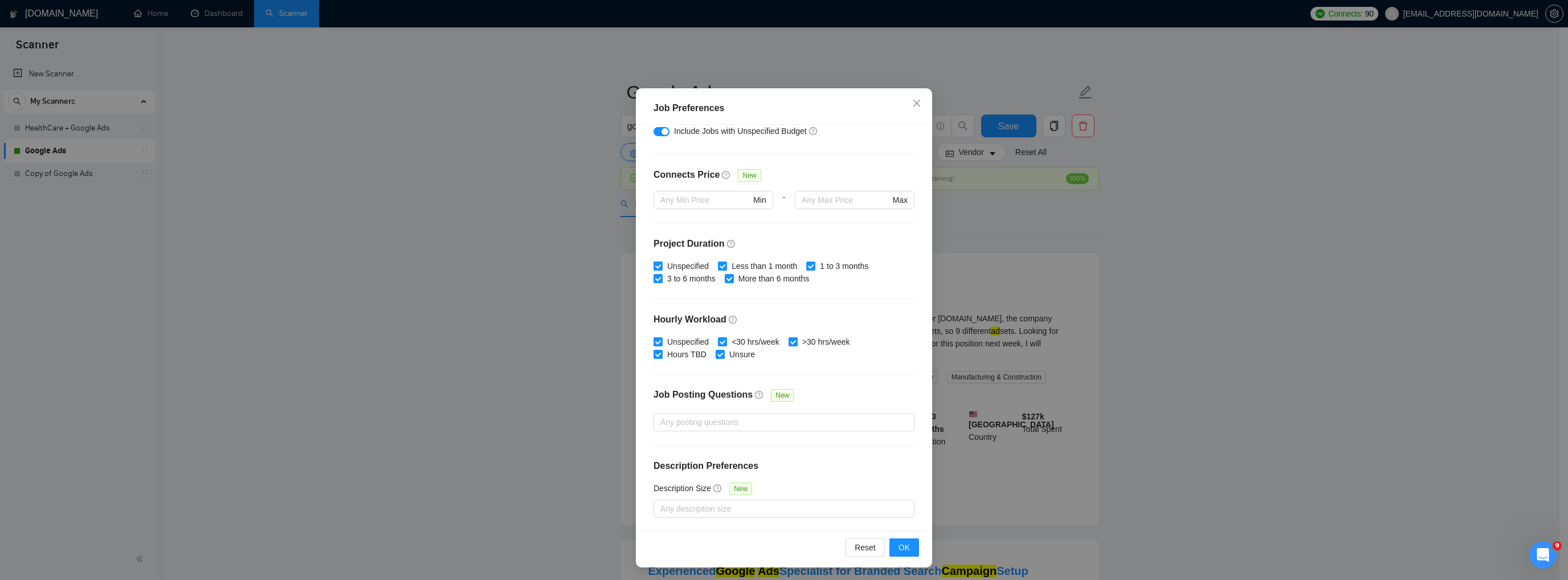
scroll to position [53, 0]
click at [792, 419] on div at bounding box center [778, 422] width 244 height 14
click at [805, 389] on div "Job Posting Questions New" at bounding box center [784, 400] width 261 height 25
click at [774, 419] on div at bounding box center [778, 422] width 244 height 14
click at [807, 393] on div "Job Posting Questions New" at bounding box center [784, 400] width 261 height 25
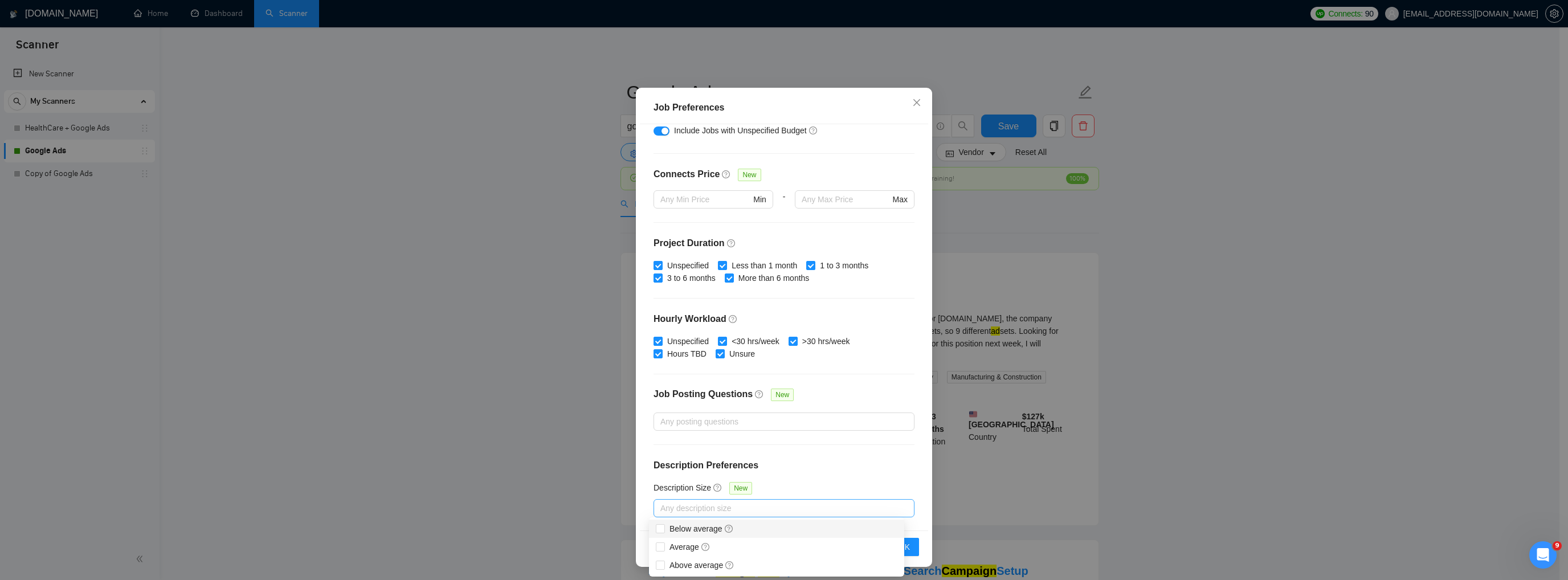
click at [727, 511] on div at bounding box center [778, 508] width 244 height 14
click at [812, 451] on div "Budget Project Type All Fixed Price Hourly Rate Fixed Price Budget $ 300 Min - …" at bounding box center [784, 328] width 288 height 407
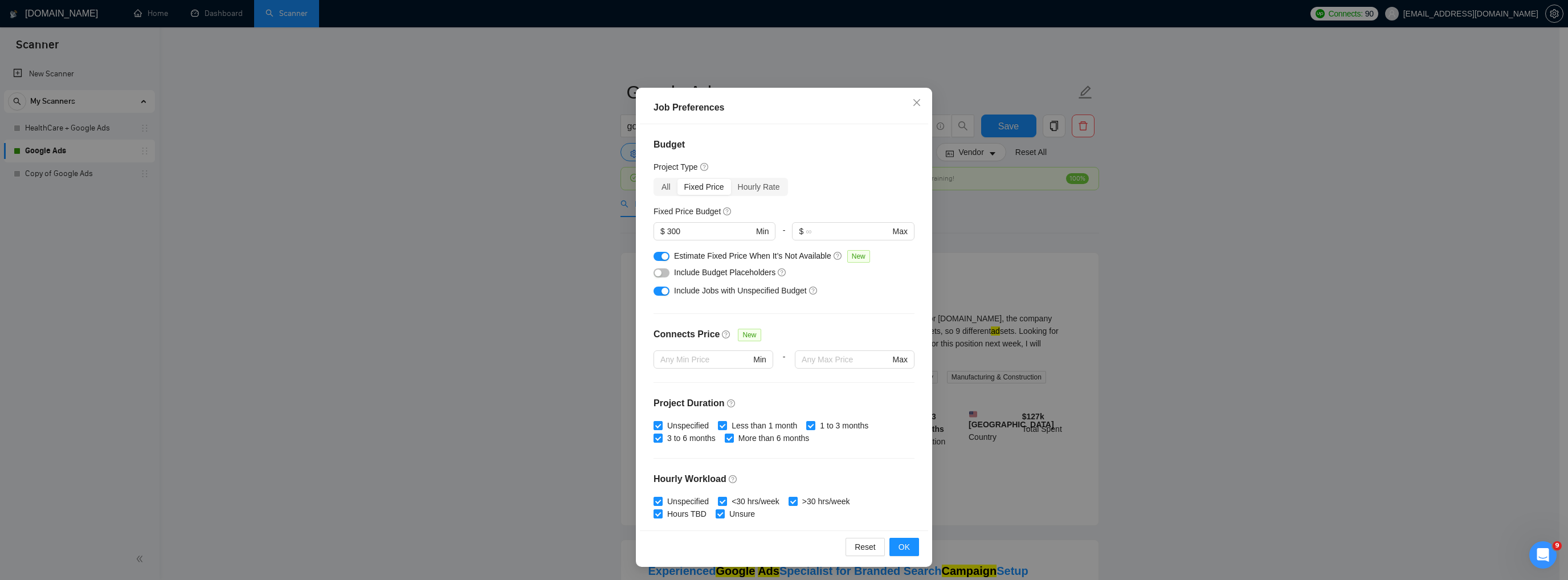
scroll to position [0, 0]
click at [659, 188] on div "All" at bounding box center [666, 187] width 23 height 16
click at [655, 179] on input "All" at bounding box center [655, 179] width 0 height 0
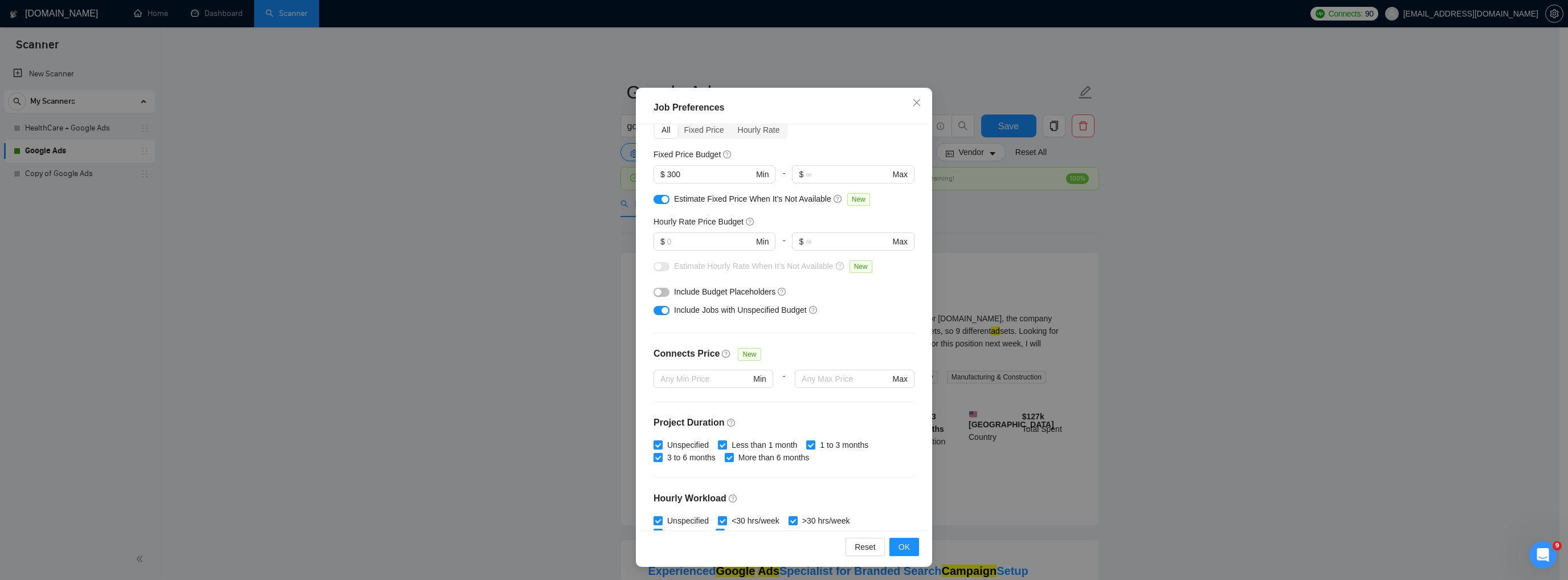
scroll to position [57, 0]
click at [743, 128] on div "Hourly Rate" at bounding box center [759, 130] width 56 height 16
click at [731, 122] on input "Hourly Rate" at bounding box center [731, 122] width 0 height 0
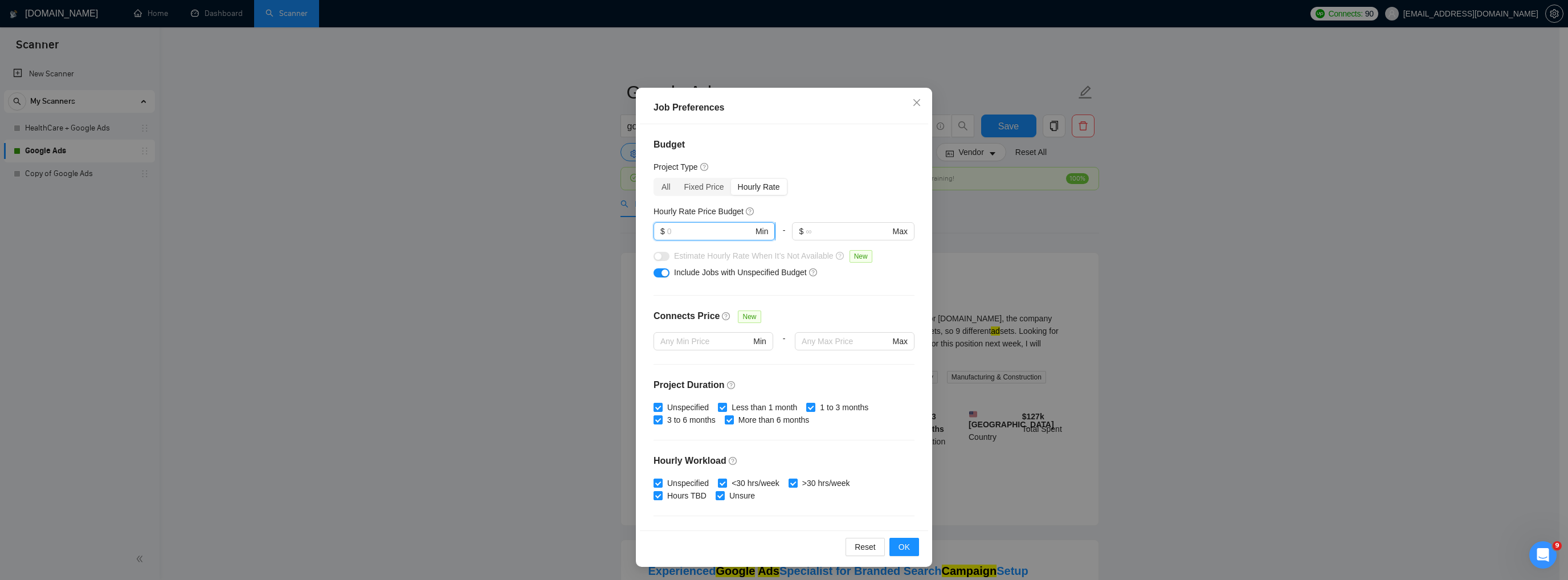
click at [700, 236] on input "text" at bounding box center [710, 231] width 86 height 13
type input "10"
click at [664, 257] on button "button" at bounding box center [661, 256] width 16 height 9
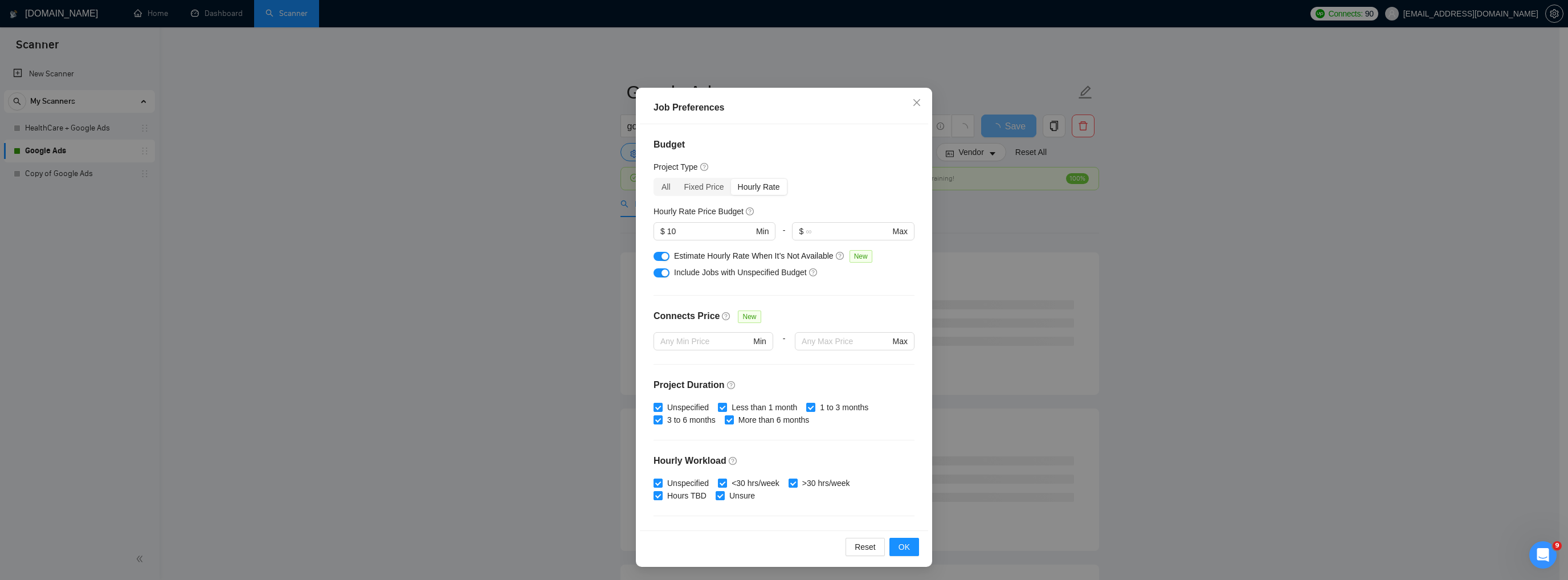
drag, startPoint x: 653, startPoint y: 258, endPoint x: 660, endPoint y: 256, distance: 7.3
click at [654, 258] on button "button" at bounding box center [661, 256] width 16 height 9
drag, startPoint x: 681, startPoint y: 233, endPoint x: 661, endPoint y: 234, distance: 20.0
click at [661, 234] on span "$ 10 Min" at bounding box center [714, 231] width 121 height 18
click at [824, 282] on div "Budget Project Type All Fixed Price Hourly Rate Fixed Price Budget $ 300 Min - …" at bounding box center [784, 328] width 288 height 407
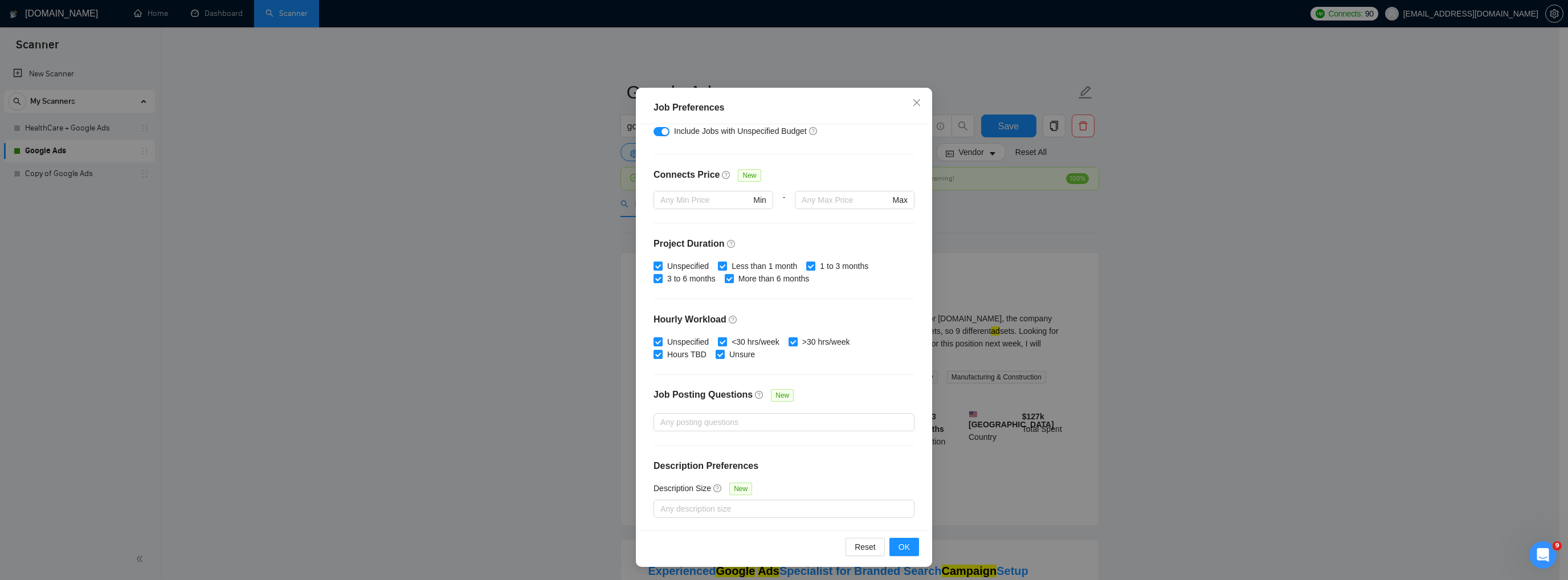
scroll to position [142, 0]
click at [894, 544] on button "OK" at bounding box center [904, 547] width 29 height 18
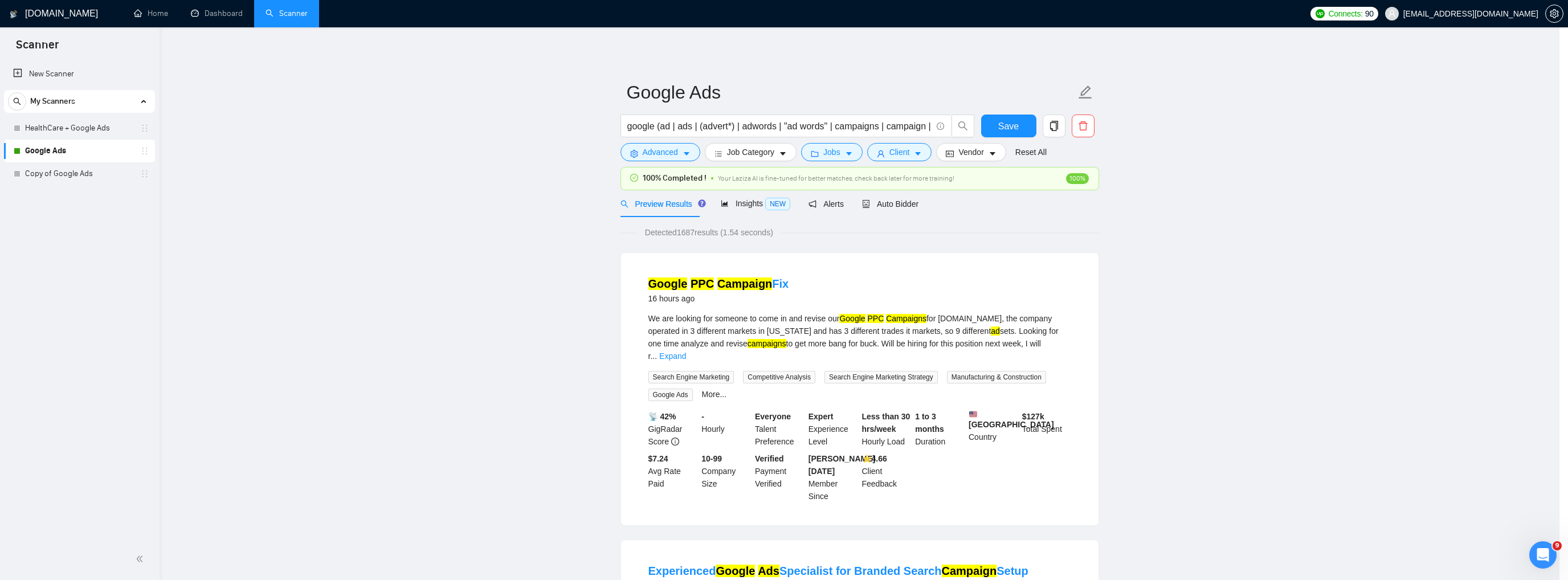
scroll to position [0, 0]
click at [1016, 128] on span "Save" at bounding box center [1008, 126] width 20 height 14
click at [101, 133] on link "HealthCare + Google Ads" at bounding box center [79, 128] width 108 height 23
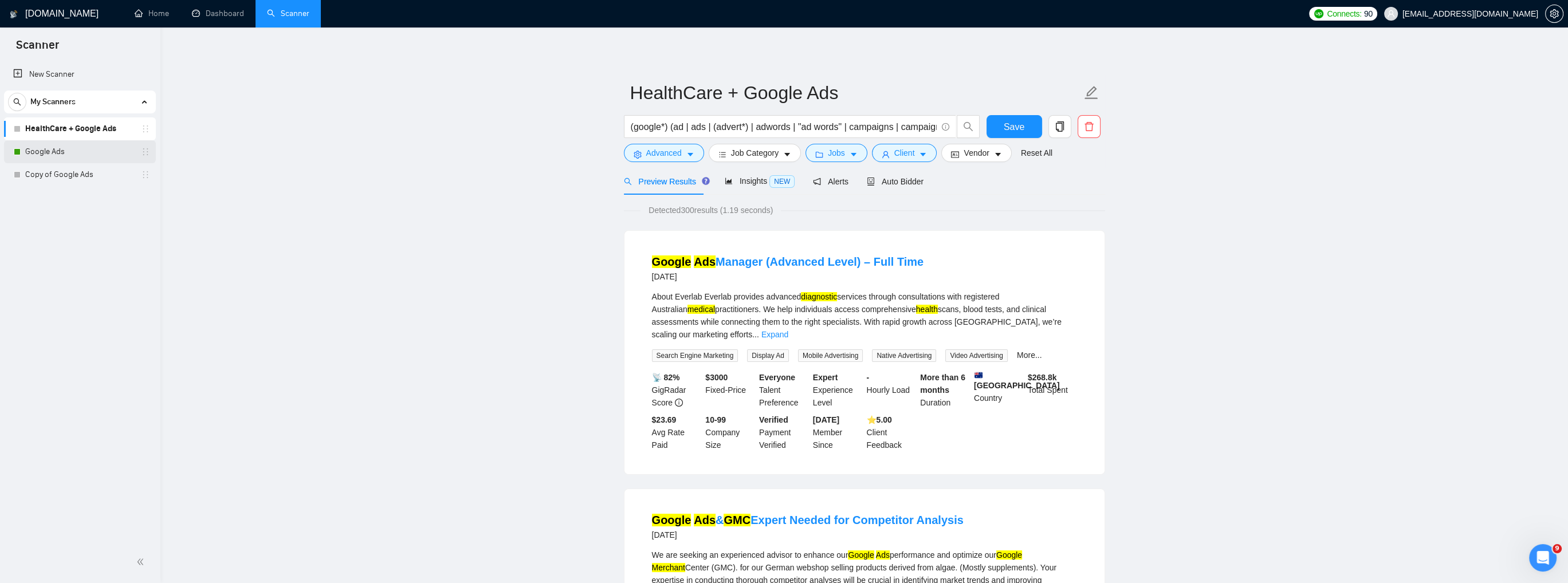
click at [98, 154] on link "Google Ads" at bounding box center [80, 152] width 109 height 23
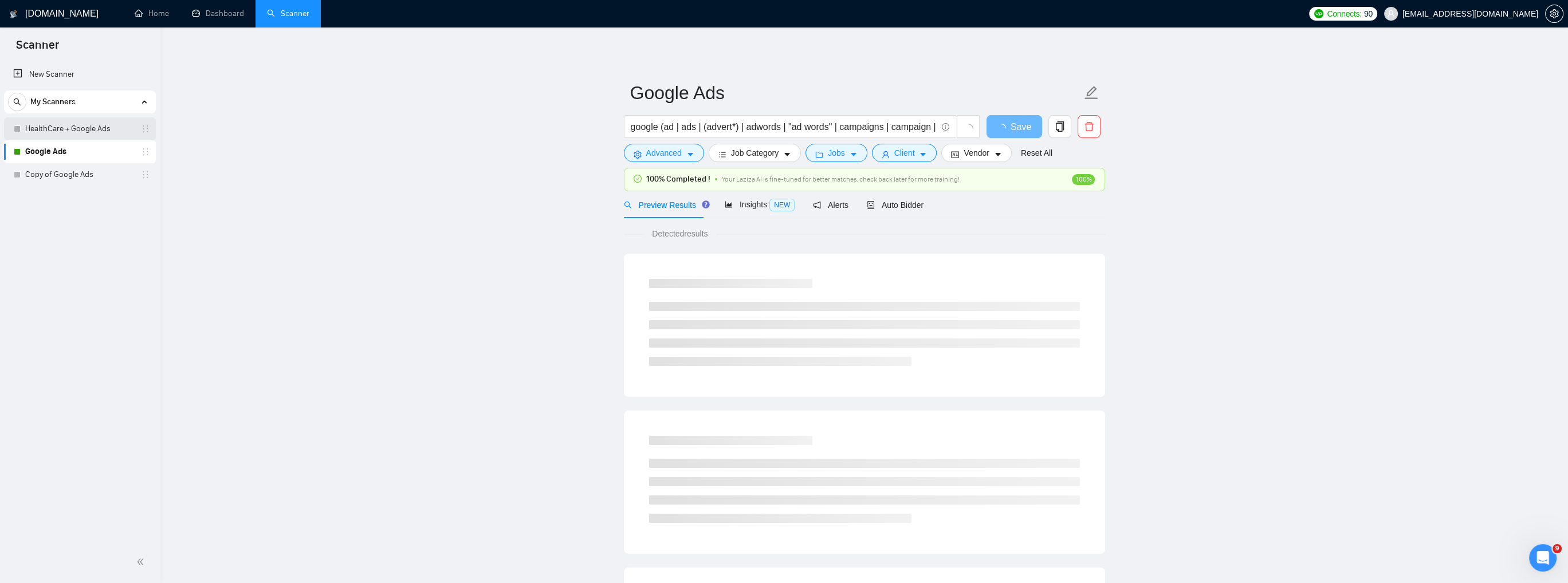
click at [90, 133] on link "HealthCare + Google Ads" at bounding box center [80, 129] width 109 height 23
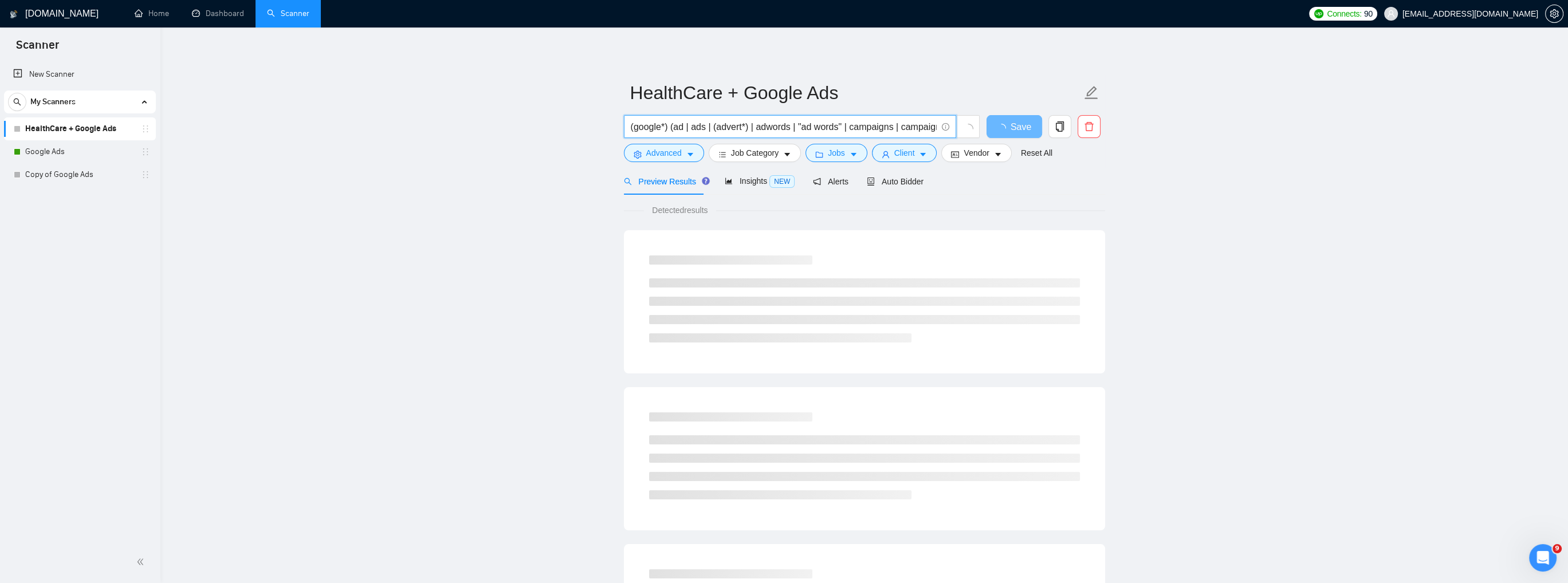
drag, startPoint x: 667, startPoint y: 125, endPoint x: 625, endPoint y: 130, distance: 42.3
click at [625, 130] on span "(google*) (ad | ads | (advert*) | adwords | "ad words" | campaigns | campaign |…" at bounding box center [789, 126] width 332 height 23
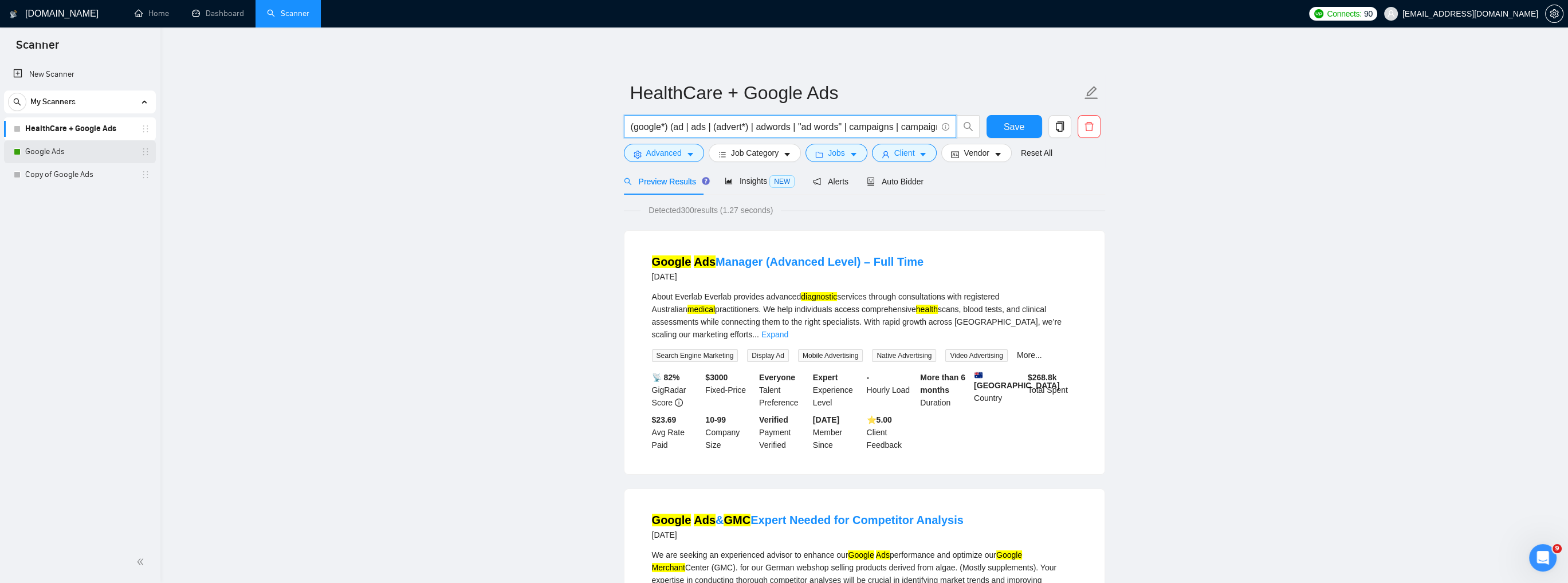
click at [37, 149] on link "Google Ads" at bounding box center [80, 152] width 109 height 23
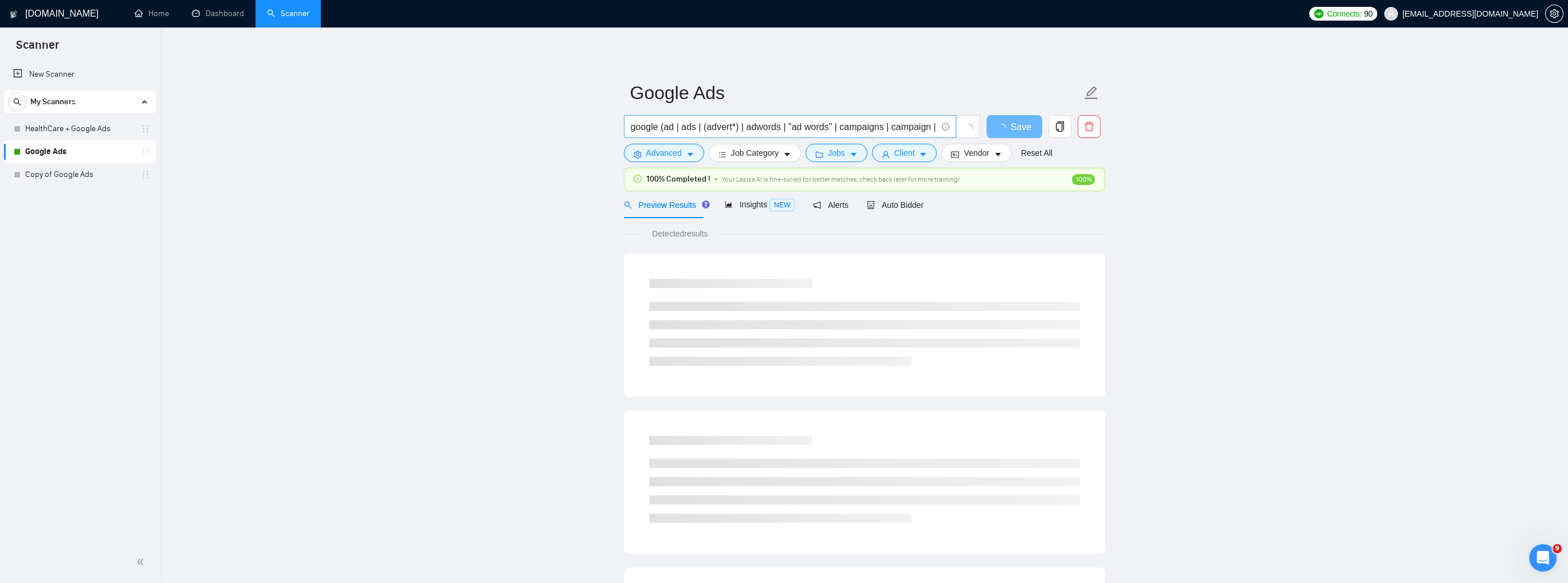
click at [655, 127] on input "google (ad | ads | (advert*) | adwords | "ad words" | campaigns | campaign | pp…" at bounding box center [784, 127] width 306 height 14
drag, startPoint x: 658, startPoint y: 130, endPoint x: 625, endPoint y: 130, distance: 33.0
click at [625, 130] on span "google (ad | ads | (advert*) | adwords | "ad words" | campaigns | campaign | pp…" at bounding box center [789, 126] width 332 height 23
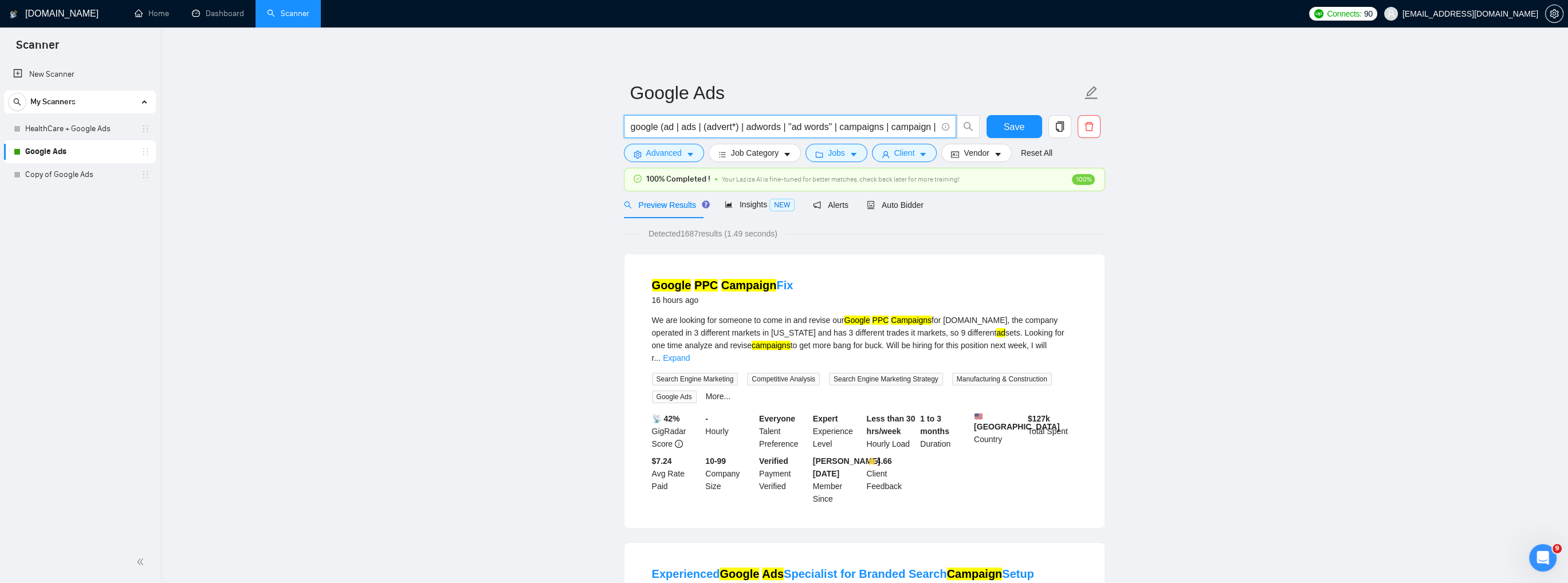
paste input "(google*)"
type input "(google*) (ad | ads | (advert*) | adwords | "ad words" | campaigns | campaign |…"
click at [1010, 127] on span "Save" at bounding box center [1013, 127] width 20 height 14
click at [852, 154] on icon "caret-down" at bounding box center [853, 154] width 8 height 8
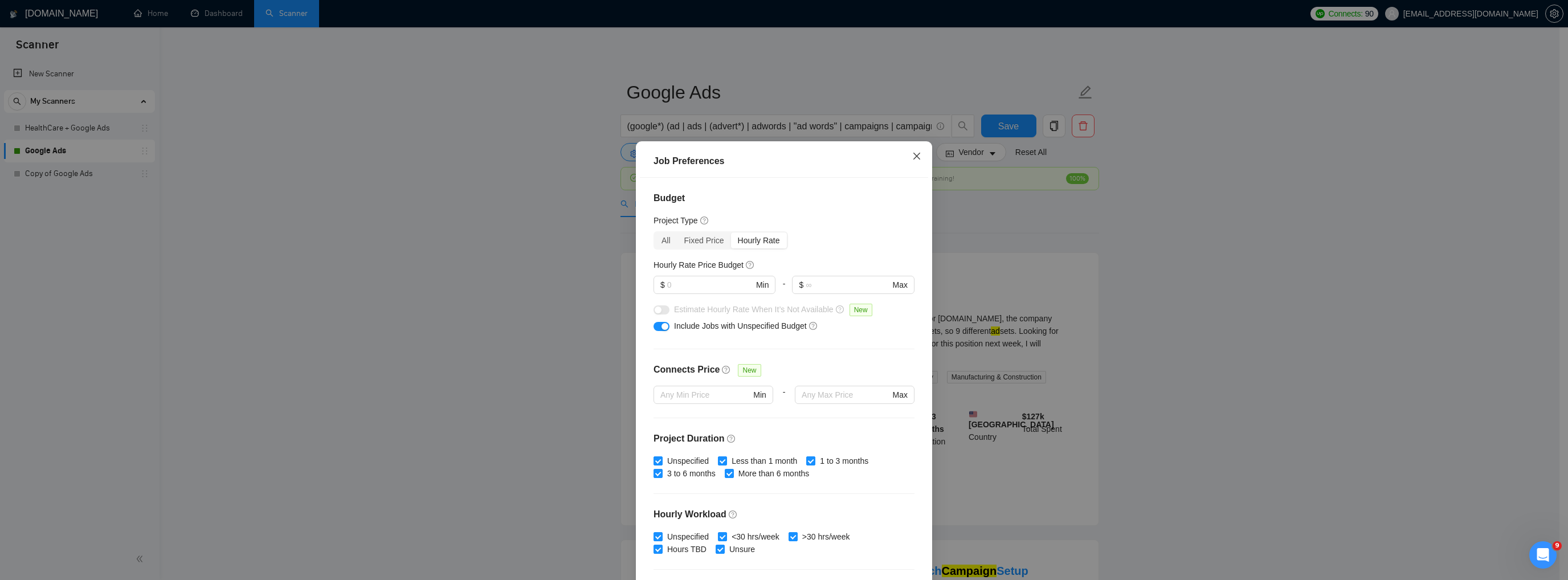
click at [913, 157] on icon "close" at bounding box center [917, 156] width 7 height 7
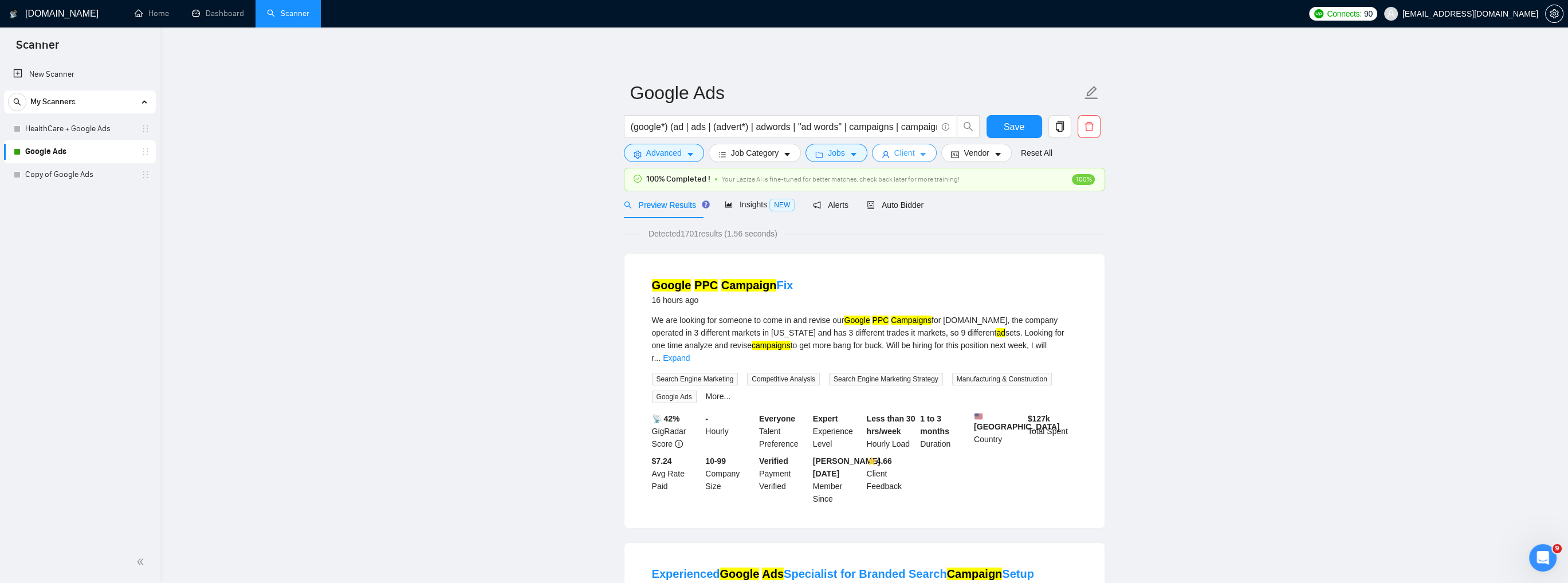
click at [919, 155] on icon "caret-down" at bounding box center [922, 154] width 8 height 8
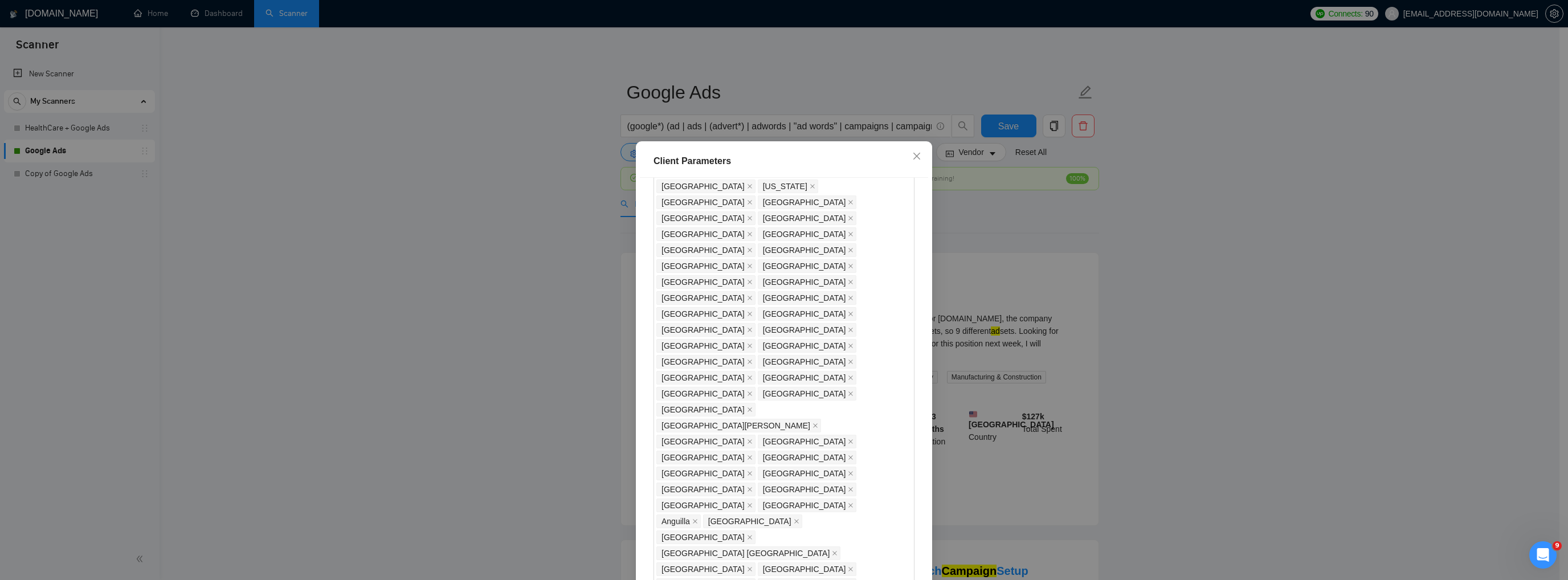
scroll to position [866, 0]
drag, startPoint x: 654, startPoint y: 352, endPoint x: 646, endPoint y: 353, distance: 8.1
click at [646, 353] on div "Client Location Include Client Countries Americas Europe United States United K…" at bounding box center [784, 382] width 288 height 407
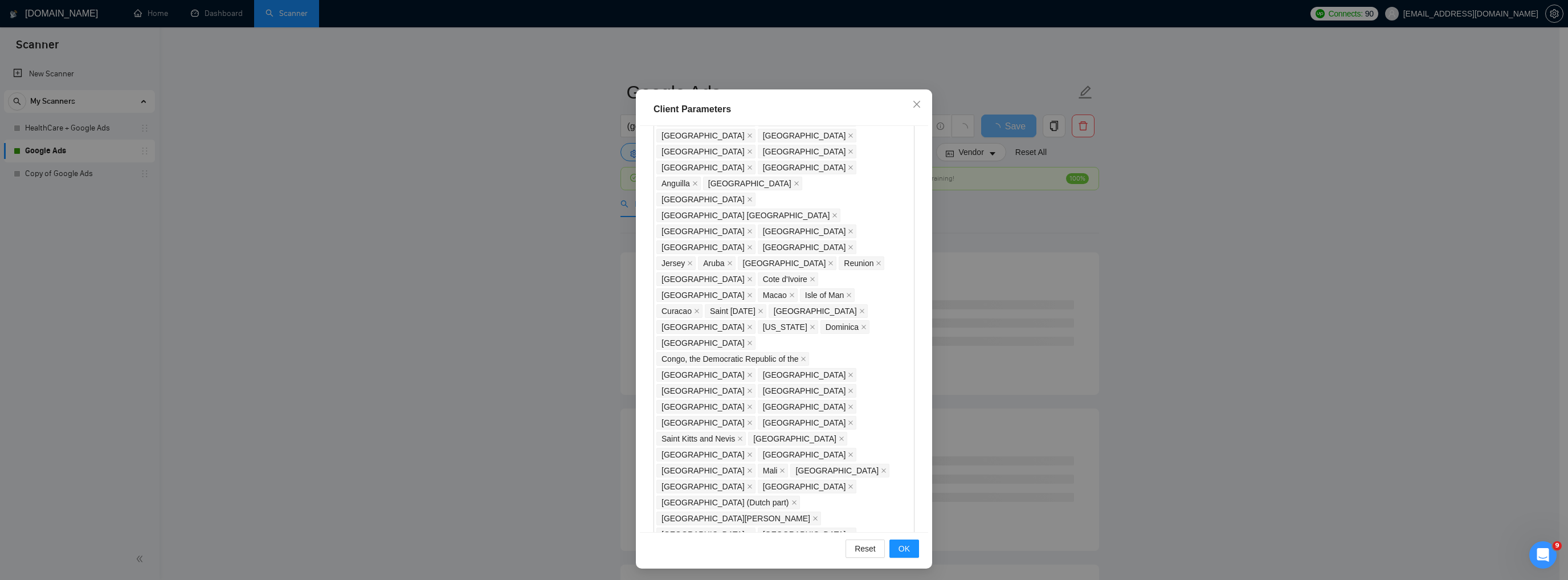
scroll to position [53, 0]
click at [893, 543] on button "OK" at bounding box center [904, 547] width 29 height 18
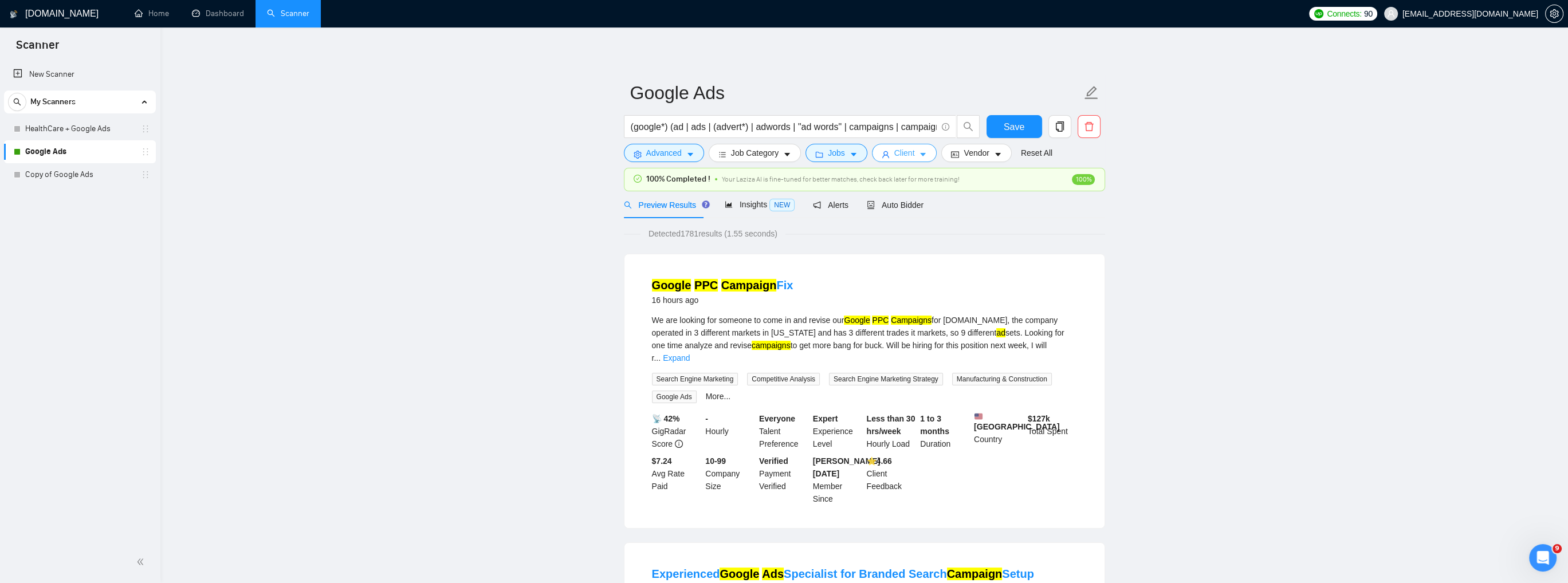
click at [920, 157] on icon "caret-down" at bounding box center [923, 155] width 6 height 4
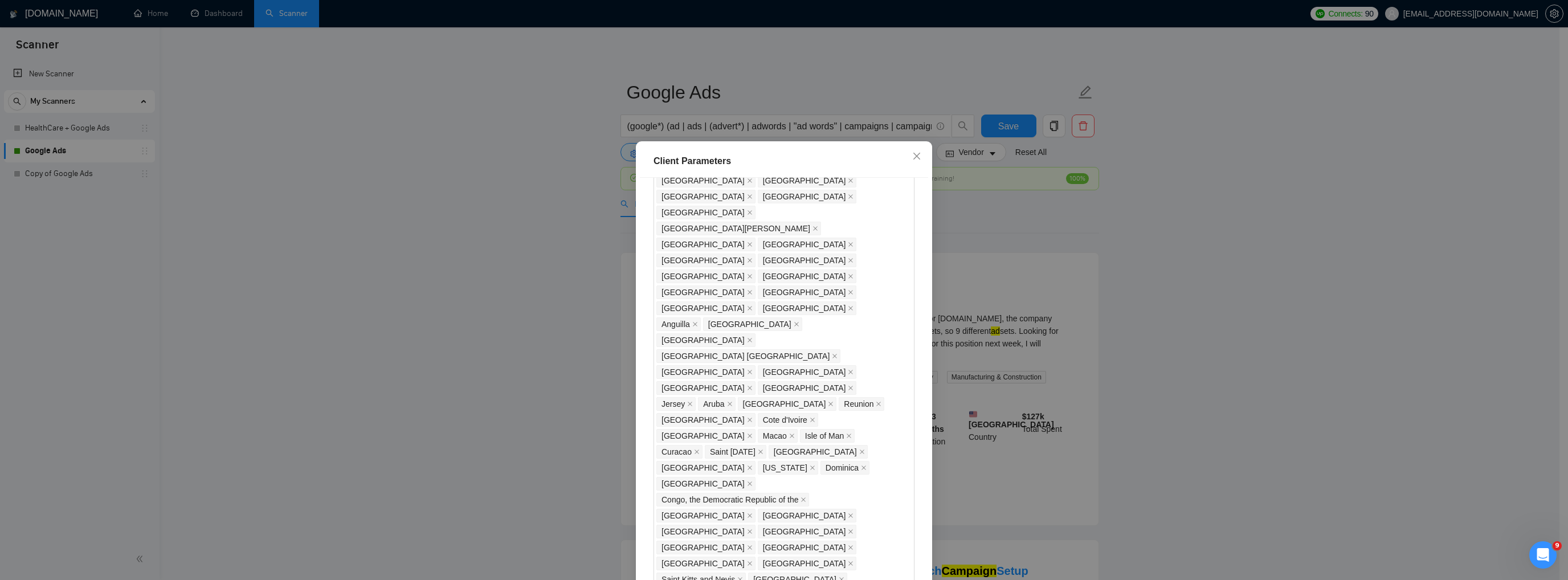
scroll to position [980, 0]
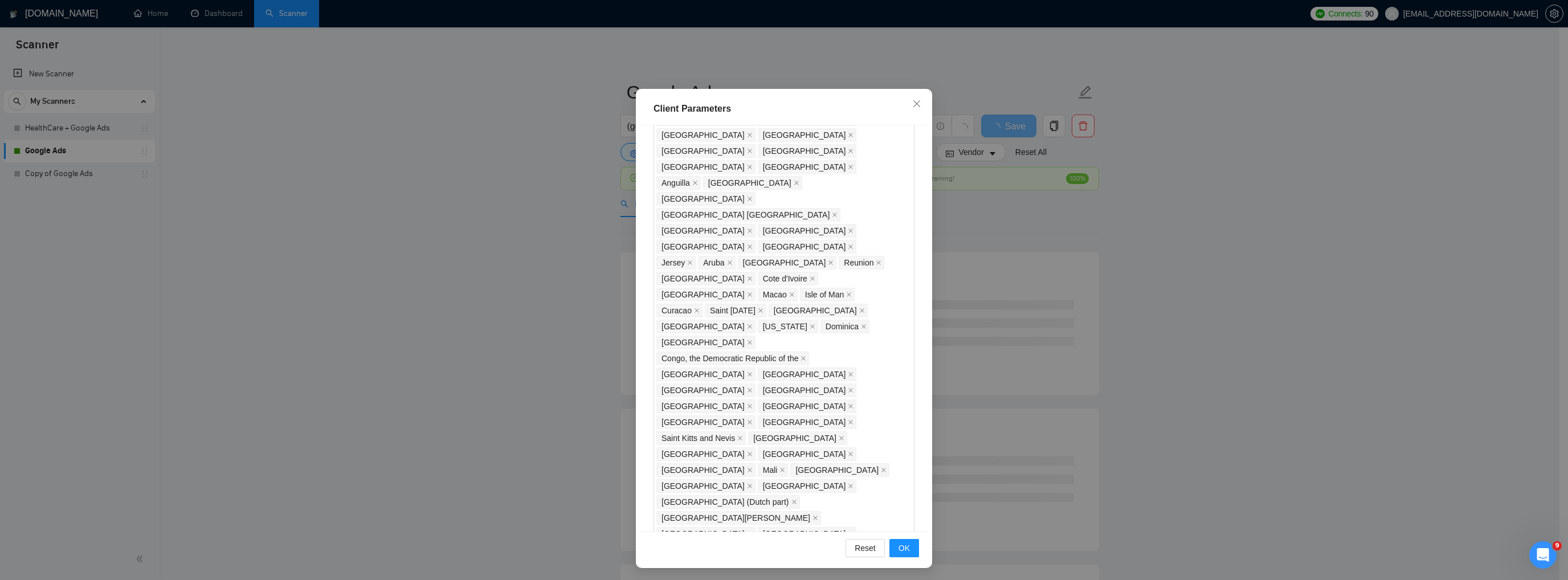
scroll to position [53, 0]
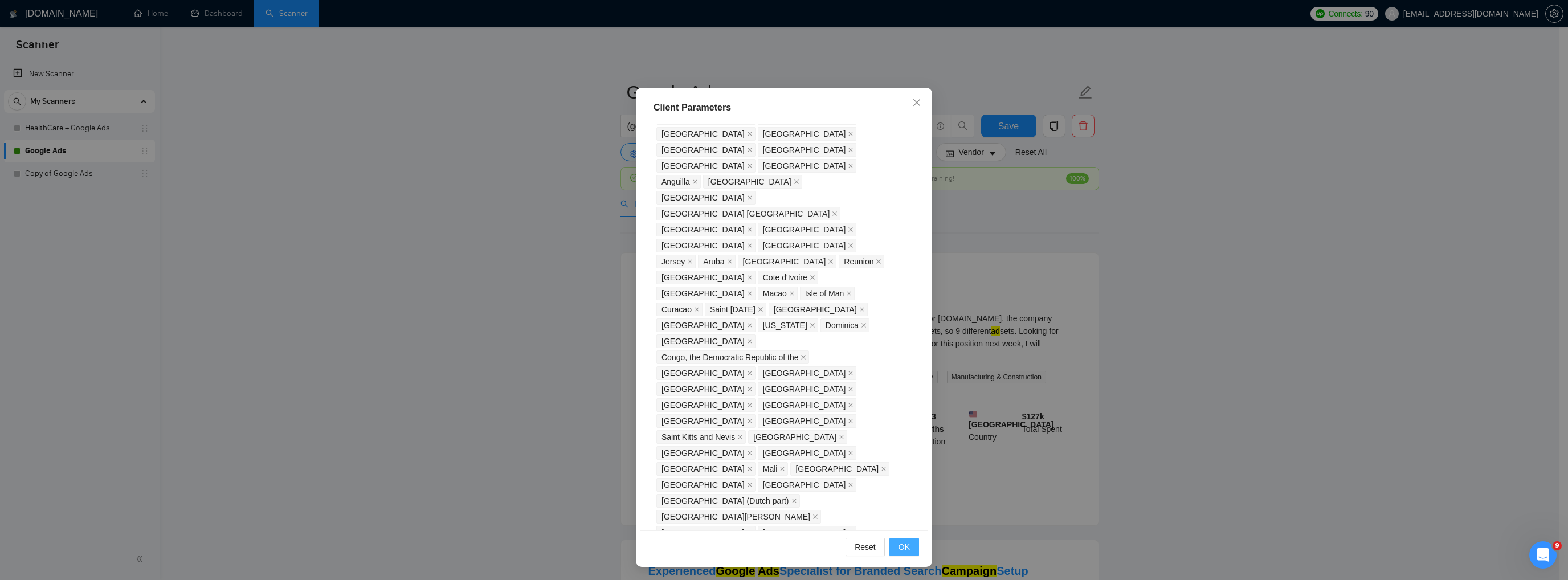
click at [899, 541] on span "OK" at bounding box center [904, 547] width 11 height 13
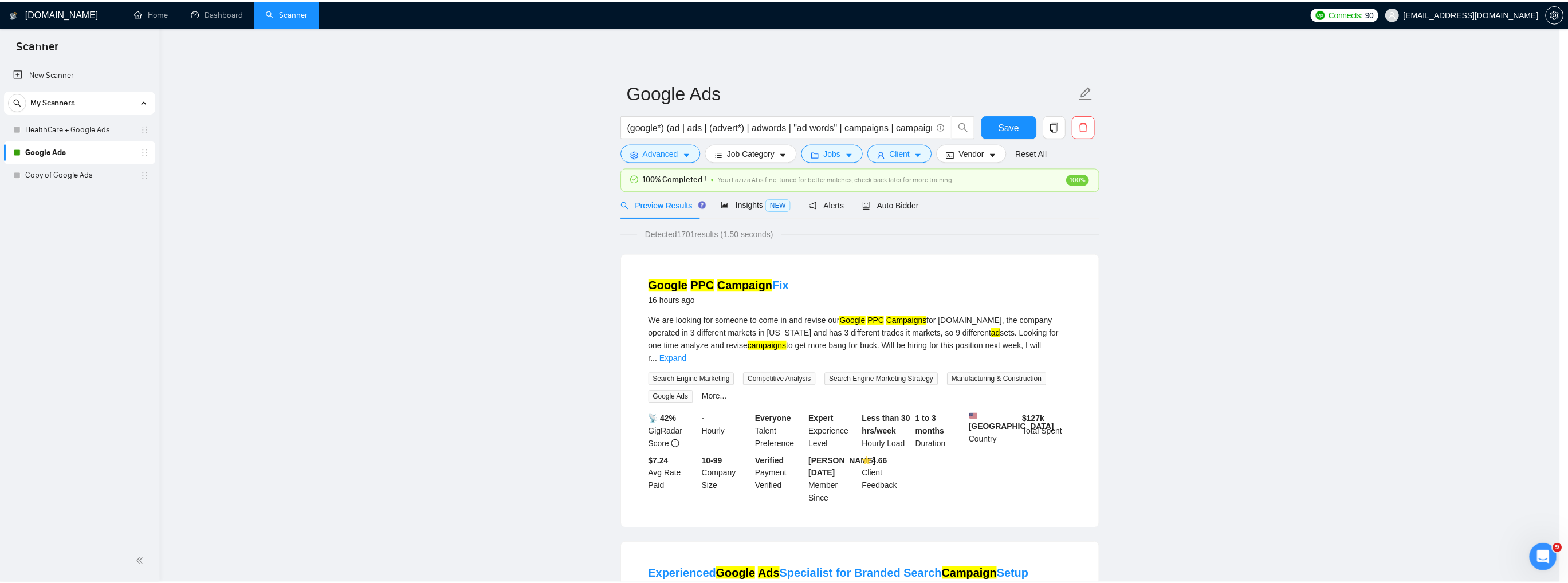
scroll to position [0, 0]
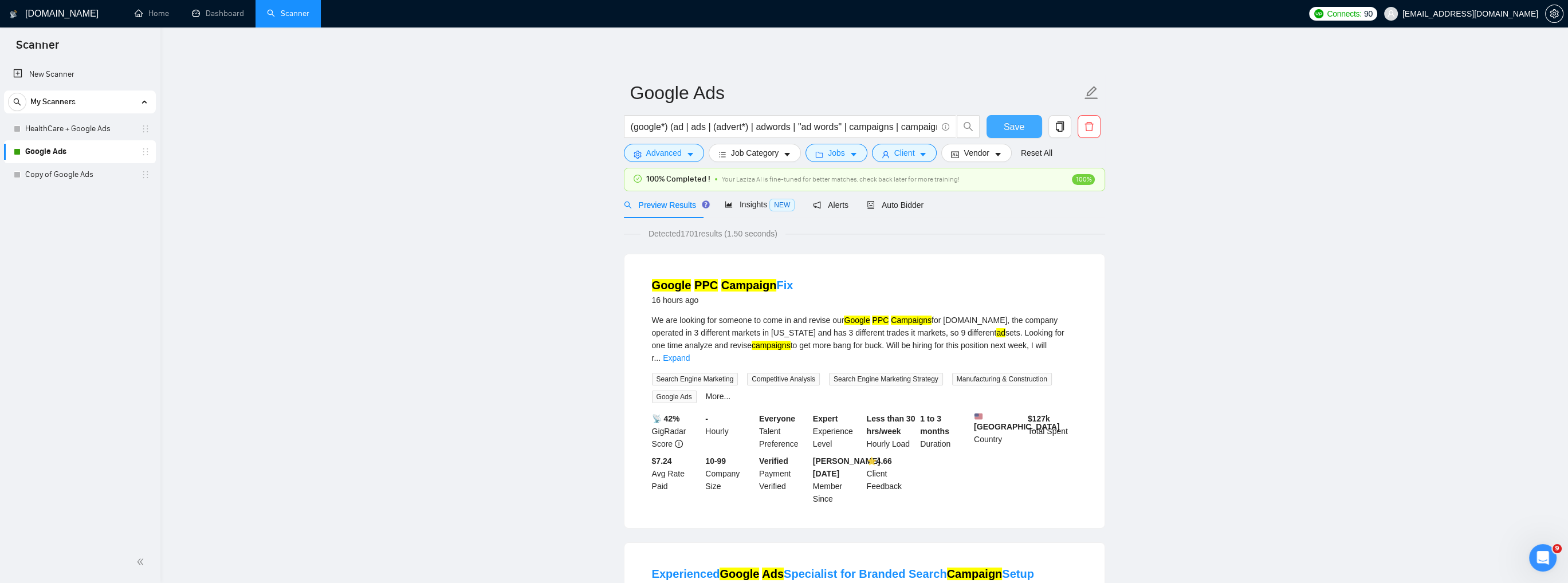
click at [1004, 127] on button "Save" at bounding box center [1014, 126] width 56 height 23
click at [995, 154] on icon "caret-down" at bounding box center [998, 155] width 6 height 4
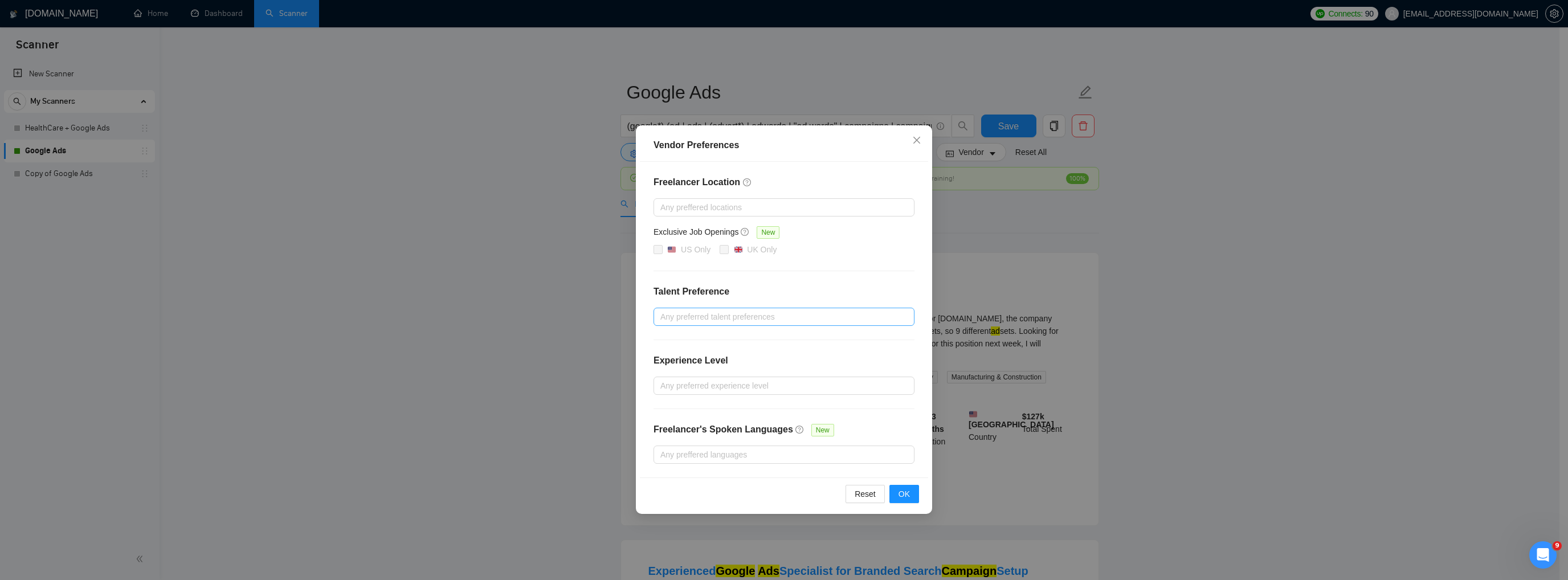
click at [789, 319] on div at bounding box center [778, 317] width 244 height 14
click at [800, 275] on div "Freelancer Location Any preffered locations Exclusive Job Openings New US Only …" at bounding box center [784, 320] width 288 height 316
click at [784, 385] on div at bounding box center [778, 386] width 244 height 14
click at [814, 350] on div "Freelancer Location Any preffered locations Exclusive Job Openings New US Only …" at bounding box center [784, 320] width 288 height 316
click at [824, 454] on div at bounding box center [778, 455] width 244 height 14
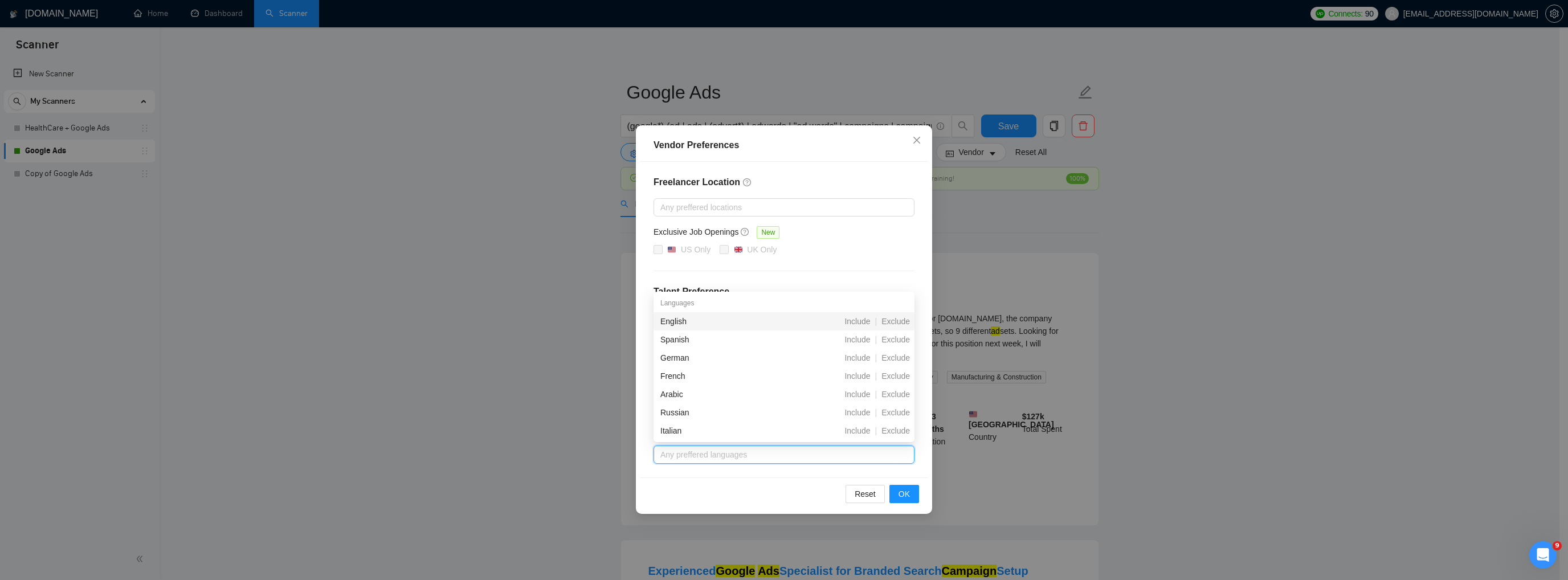
click at [826, 261] on div "Freelancer Location Any preffered locations Exclusive Job Openings New US Only …" at bounding box center [784, 320] width 288 height 316
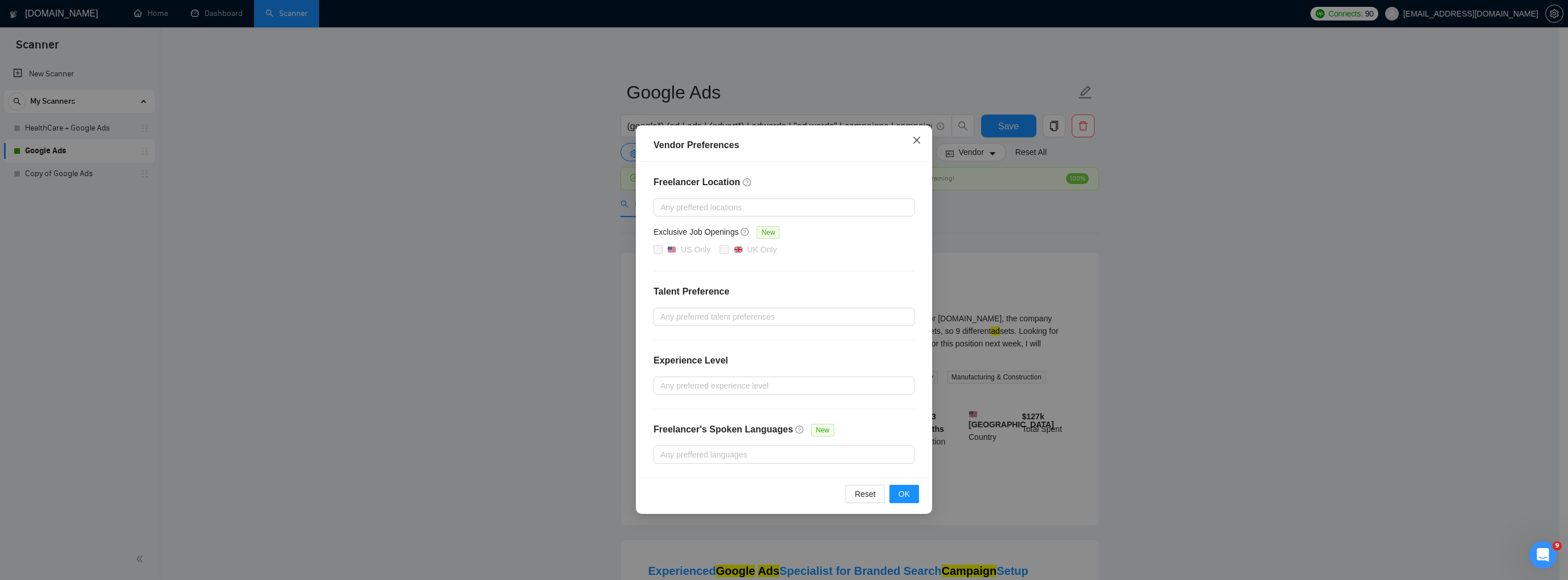
click at [920, 141] on icon "close" at bounding box center [916, 140] width 9 height 9
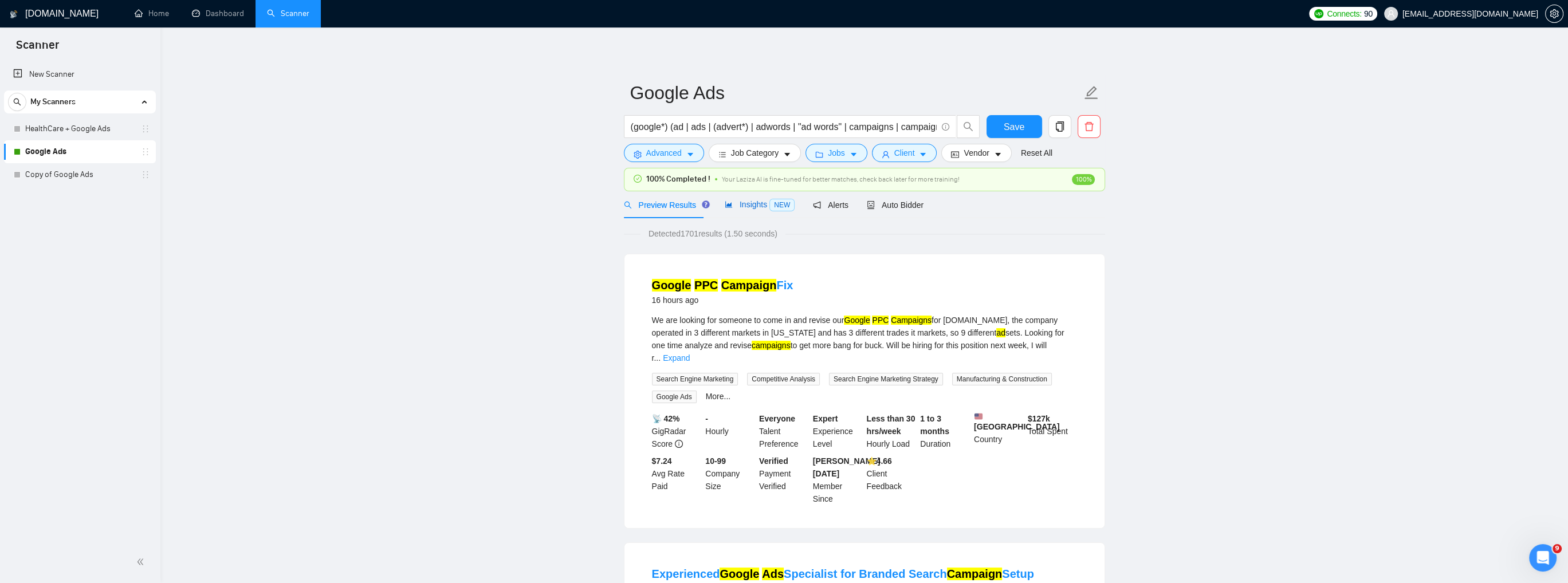
click at [746, 207] on span "Insights NEW" at bounding box center [759, 204] width 70 height 9
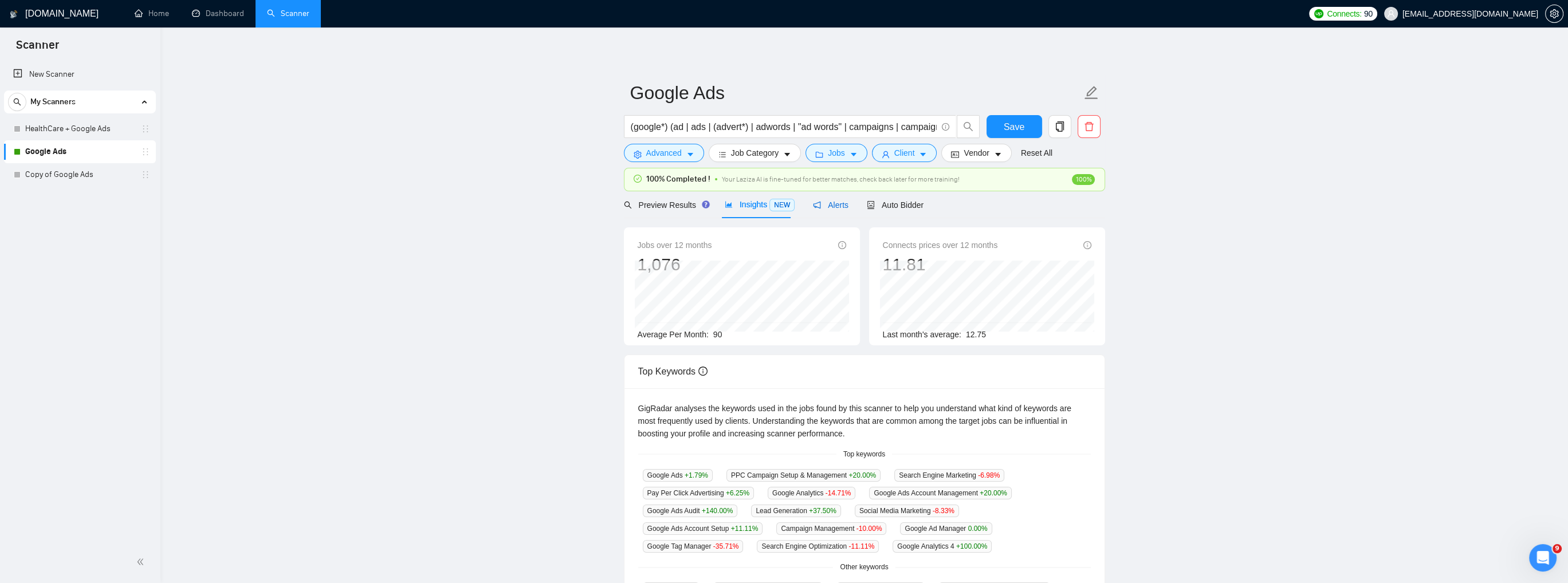
click at [814, 201] on icon "notification" at bounding box center [816, 204] width 8 height 8
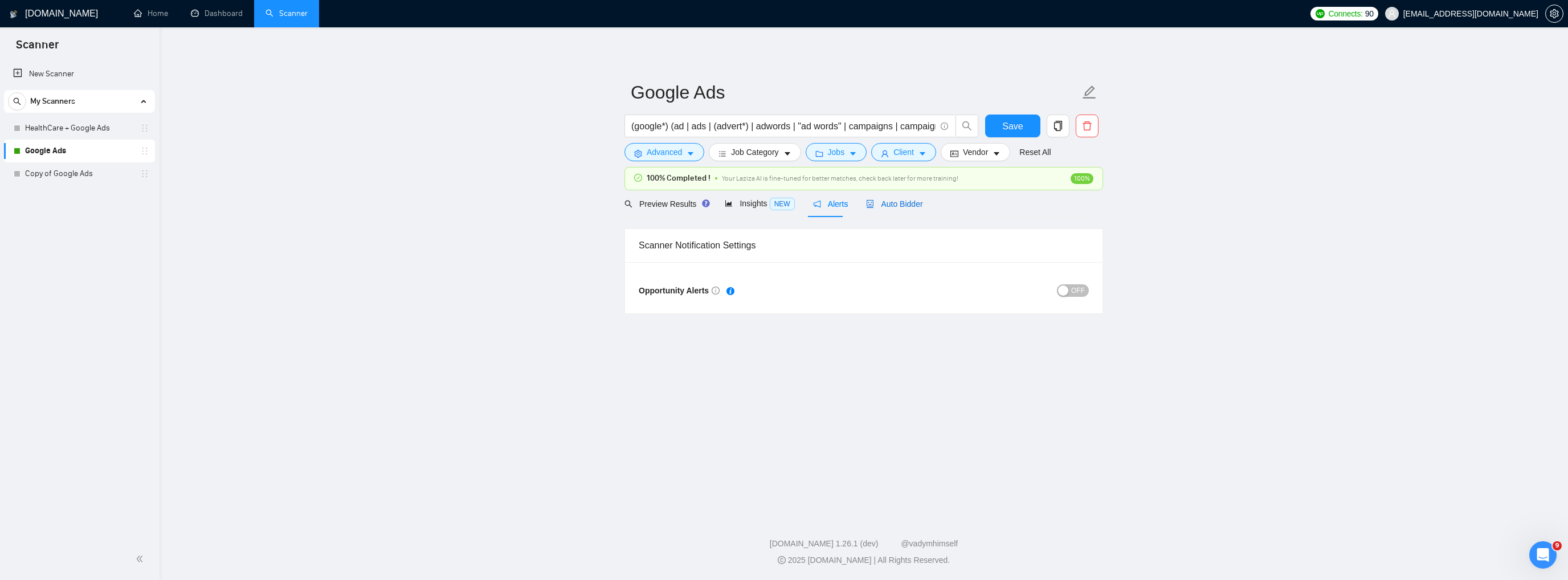
click at [878, 205] on span "Auto Bidder" at bounding box center [894, 203] width 56 height 9
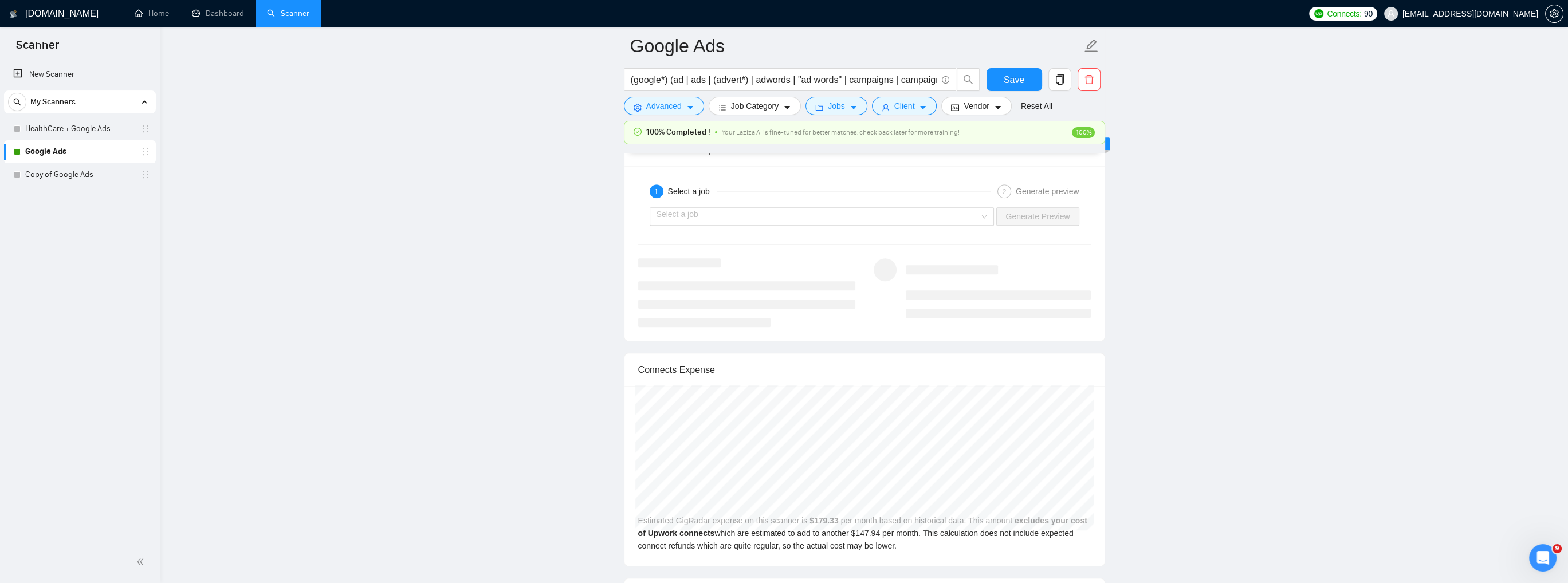
scroll to position [2178, 0]
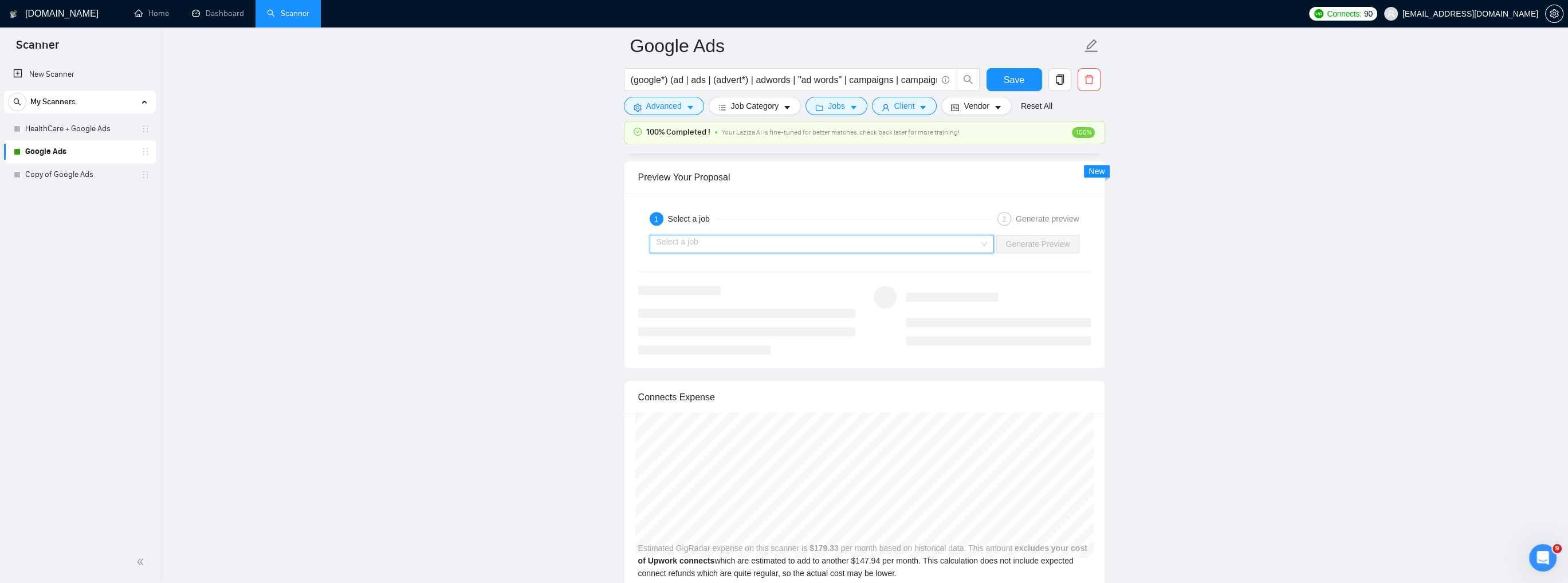
click at [742, 242] on input "search" at bounding box center [818, 244] width 323 height 17
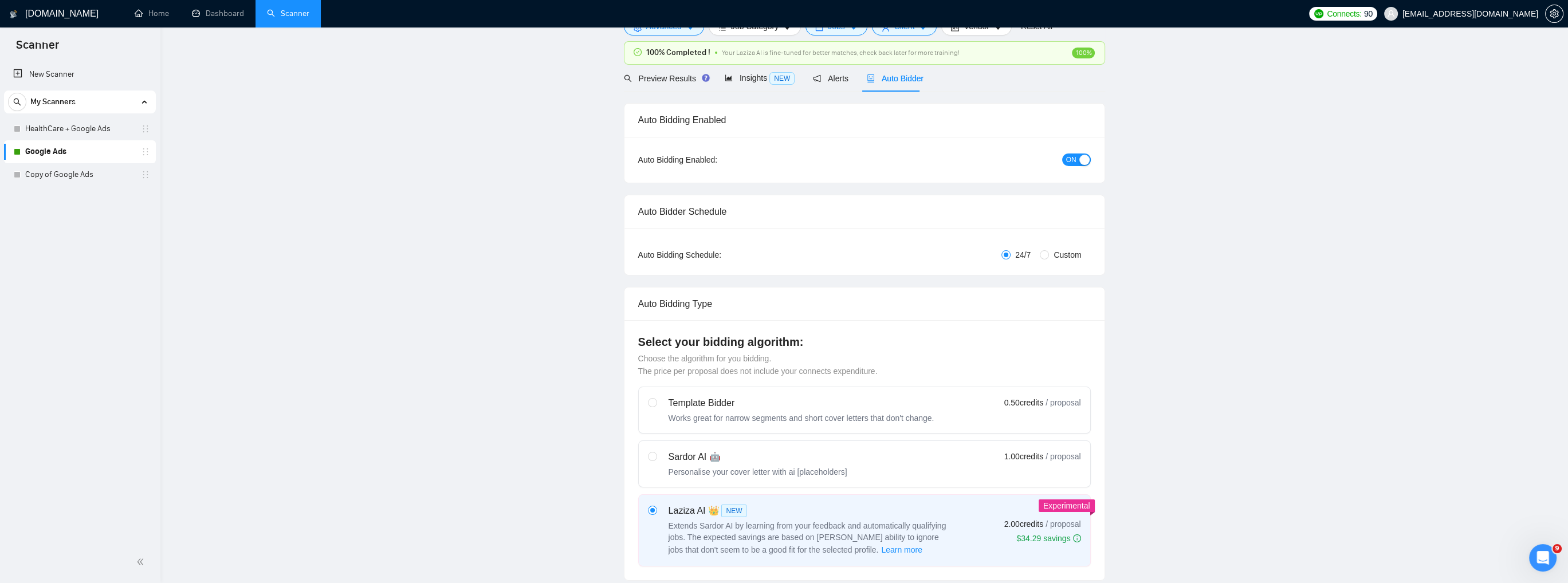
scroll to position [0, 0]
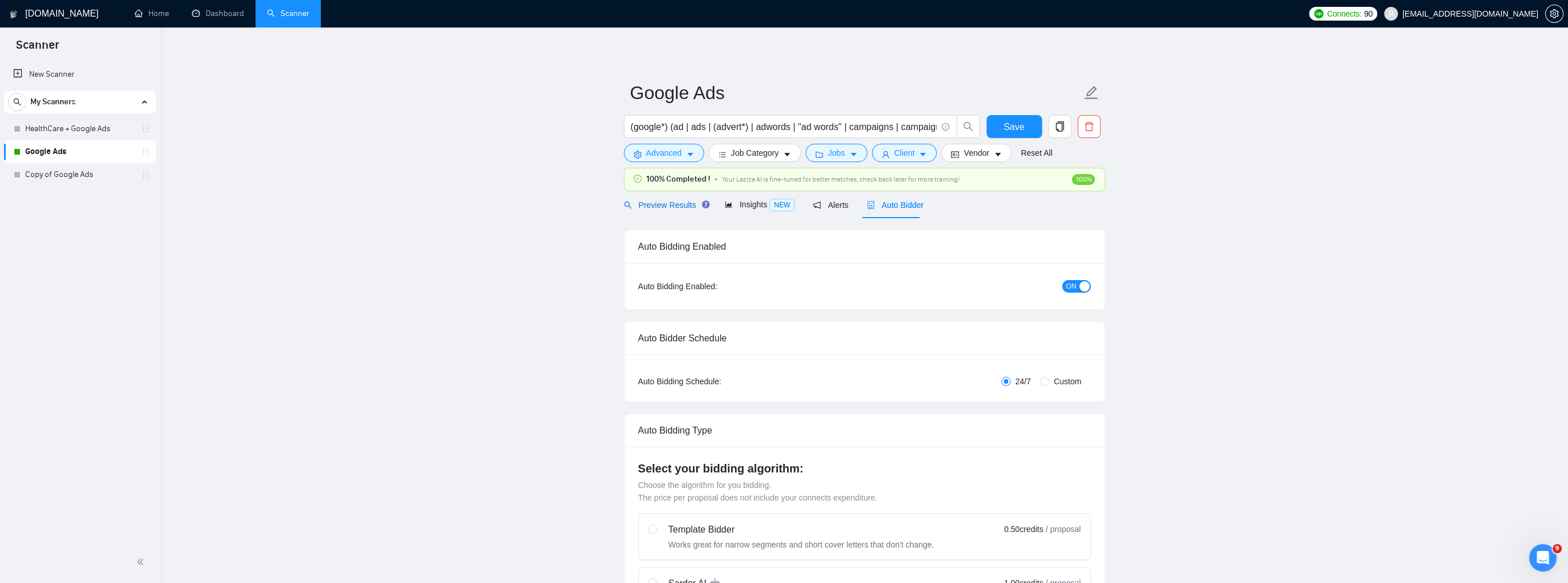
click at [638, 210] on div "Preview Results" at bounding box center [665, 205] width 82 height 13
